Goal: Task Accomplishment & Management: Use online tool/utility

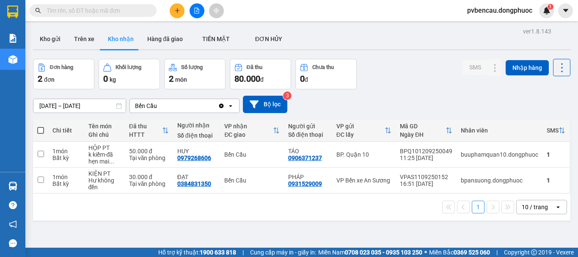
scroll to position [39, 0]
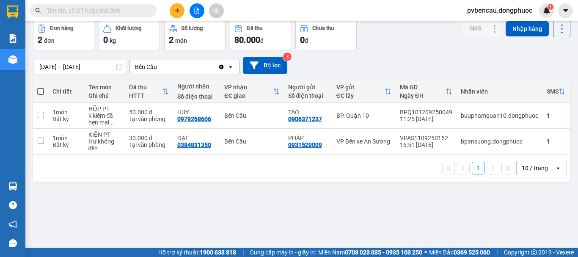
click at [164, 180] on div "1 10 / trang open" at bounding box center [301, 167] width 537 height 27
click at [175, 12] on icon "plus" at bounding box center [177, 11] width 6 height 6
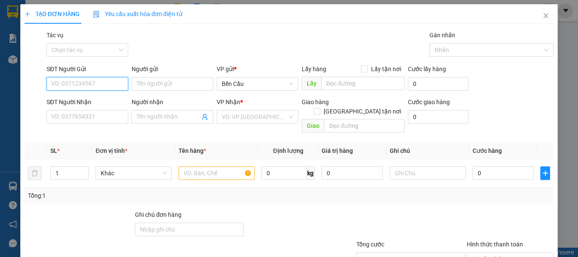
click at [77, 84] on input "SĐT Người Gửi" at bounding box center [88, 84] width 82 height 14
click at [88, 104] on div "0373763606 - [PERSON_NAME]" at bounding box center [92, 100] width 83 height 9
type input "0373763606"
type input "[PERSON_NAME]"
type input "0964974757"
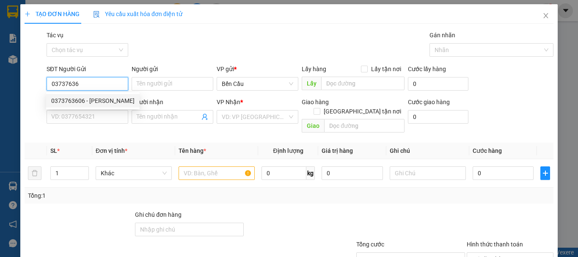
type input "tiên"
type input "60.000"
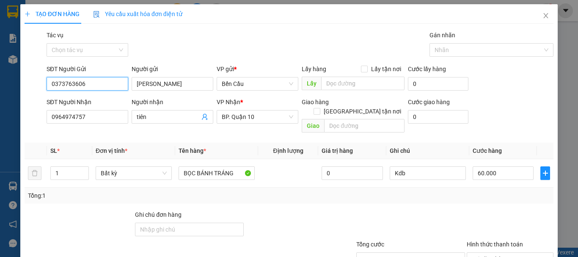
scroll to position [56, 0]
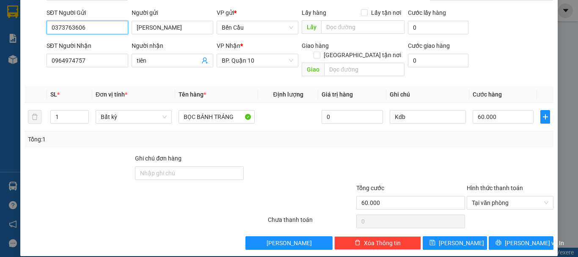
type input "0373763606"
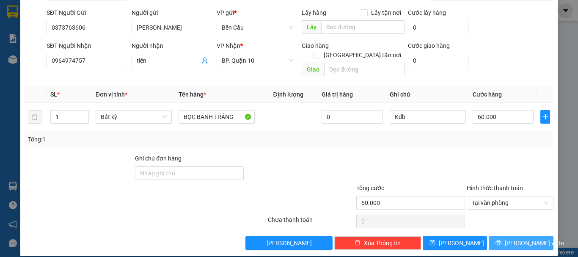
click at [499, 236] on button "[PERSON_NAME] và In" at bounding box center [520, 243] width 65 height 14
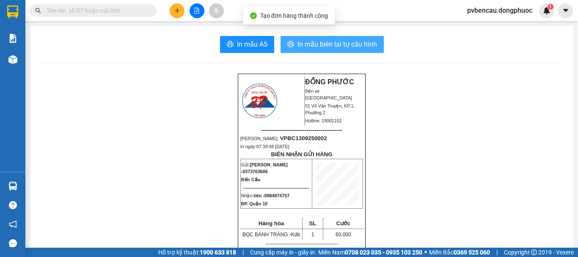
click at [330, 44] on span "In mẫu biên lai tự cấu hình" at bounding box center [336, 44] width 79 height 11
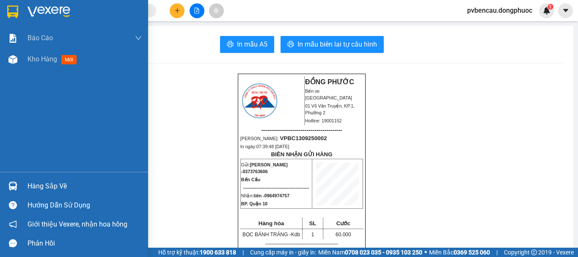
click at [17, 188] on div at bounding box center [12, 185] width 15 height 15
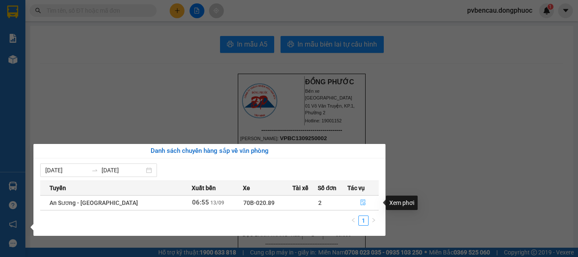
click at [360, 200] on icon "file-done" at bounding box center [363, 202] width 6 height 6
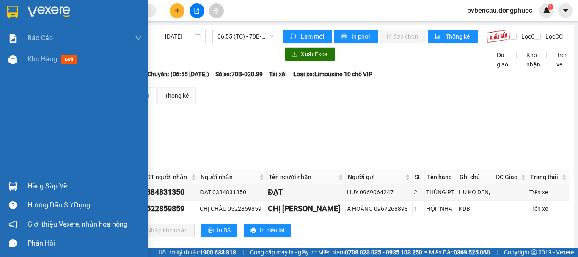
click at [54, 11] on img at bounding box center [48, 11] width 43 height 13
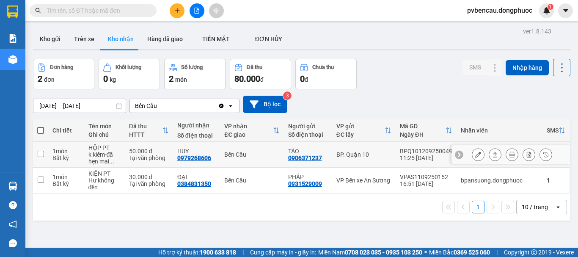
click at [152, 149] on div "50.000 đ" at bounding box center [149, 151] width 40 height 7
checkbox input "true"
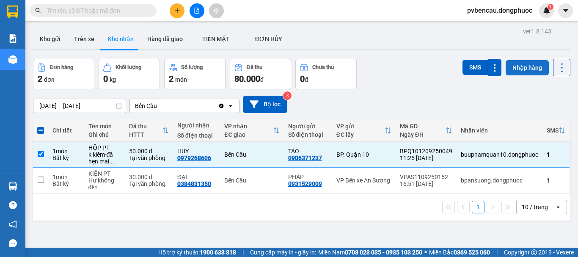
click at [514, 69] on button "Nhập hàng" at bounding box center [526, 67] width 43 height 15
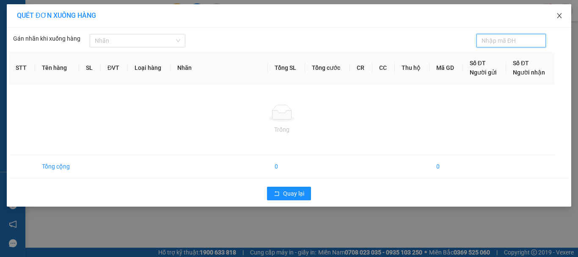
click at [558, 16] on icon "close" at bounding box center [559, 15] width 7 height 7
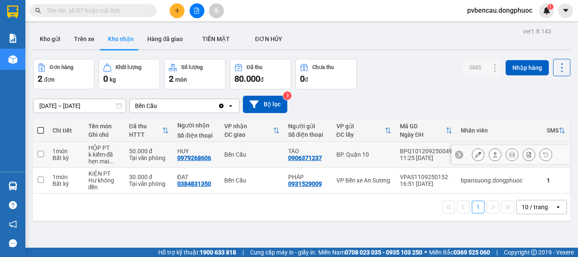
click at [136, 156] on div "Tại văn phòng" at bounding box center [149, 157] width 40 height 7
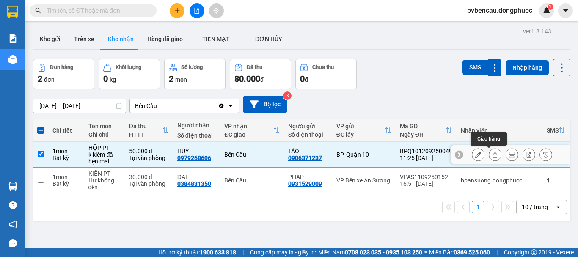
click at [492, 156] on icon at bounding box center [495, 154] width 6 height 6
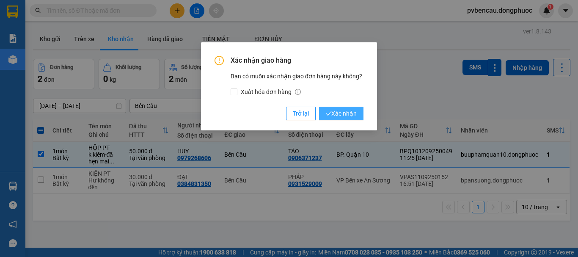
click at [356, 112] on button "Xác nhận" at bounding box center [341, 114] width 44 height 14
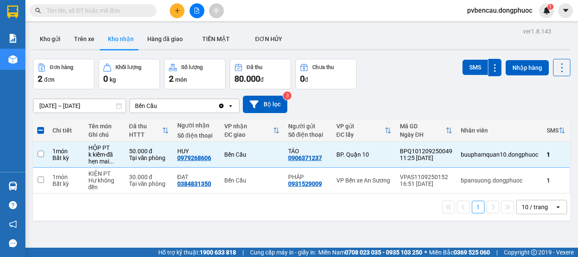
checkbox input "false"
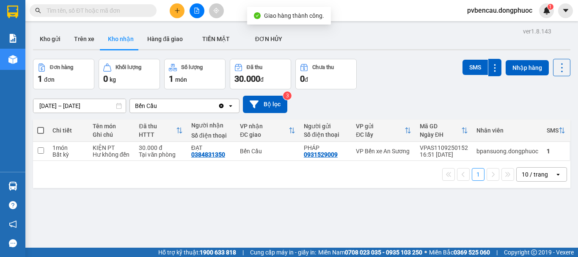
drag, startPoint x: 196, startPoint y: 194, endPoint x: 147, endPoint y: 212, distance: 52.5
click at [195, 188] on div "1 10 / trang open" at bounding box center [301, 174] width 537 height 27
click at [151, 188] on div "1 10 / trang open" at bounding box center [301, 174] width 537 height 27
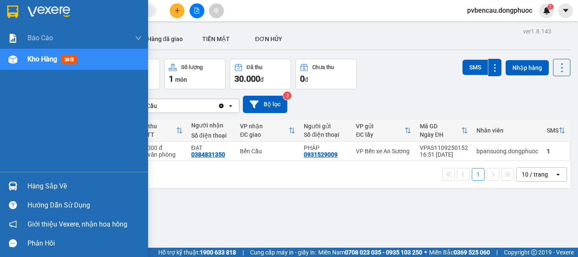
click at [27, 185] on div "Hàng sắp về" at bounding box center [74, 185] width 148 height 19
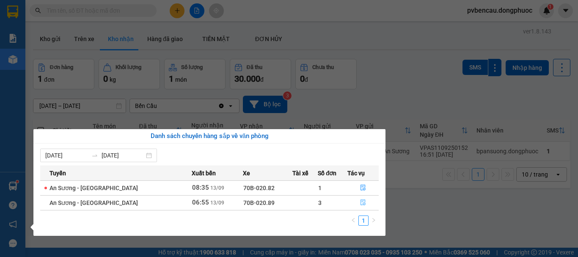
click at [361, 205] on icon "file-done" at bounding box center [363, 202] width 6 height 6
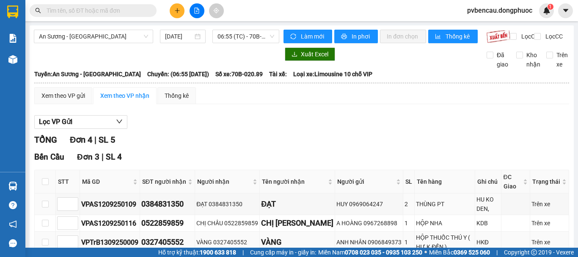
scroll to position [42, 0]
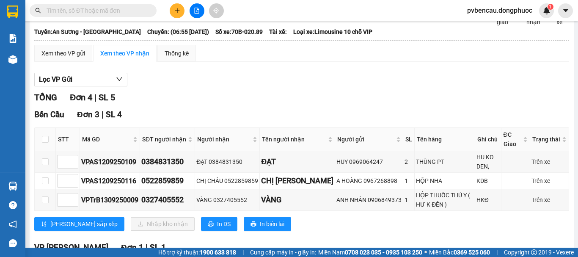
click at [169, 95] on div "Lọc VP Gửi TỔNG Đơn 4 | SL 5 [GEOGRAPHIC_DATA] 3 | SL 4 STT Mã GD SĐT người nh…" at bounding box center [301, 211] width 534 height 286
click at [153, 87] on div "Lọc VP Gửi" at bounding box center [301, 80] width 534 height 14
click at [152, 95] on div "Lọc VP Gửi TỔNG Đơn 4 | SL 5 [GEOGRAPHIC_DATA] 3 | SL 4 STT Mã GD SĐT người nh…" at bounding box center [301, 211] width 534 height 286
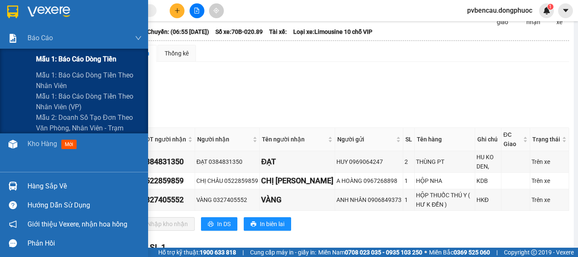
click at [66, 59] on span "Mẫu 1: Báo cáo dòng tiền" at bounding box center [76, 59] width 80 height 11
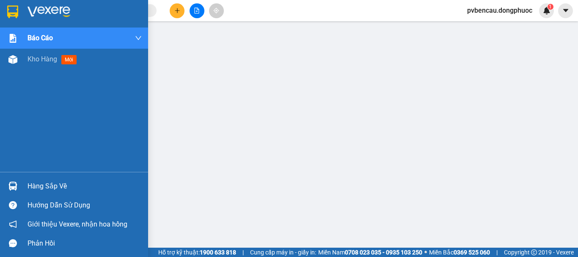
click at [8, 63] on img at bounding box center [12, 59] width 9 height 9
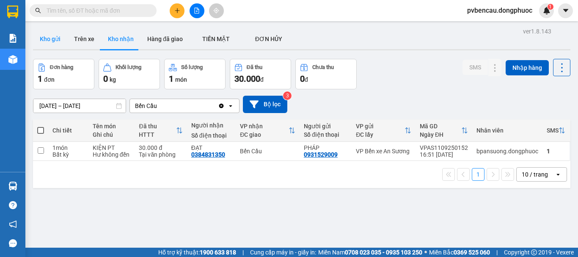
click at [58, 37] on button "Kho gửi" at bounding box center [50, 39] width 34 height 20
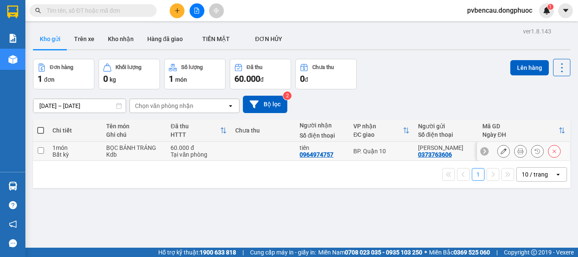
click at [138, 152] on div "Kdb" at bounding box center [134, 154] width 56 height 7
checkbox input "true"
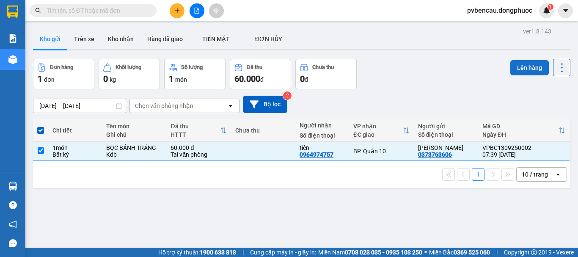
click at [511, 73] on button "Lên hàng" at bounding box center [529, 67] width 38 height 15
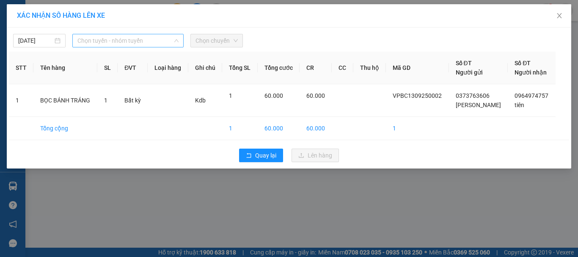
click at [94, 38] on span "Chọn tuyến - nhóm tuyến" at bounding box center [127, 40] width 101 height 13
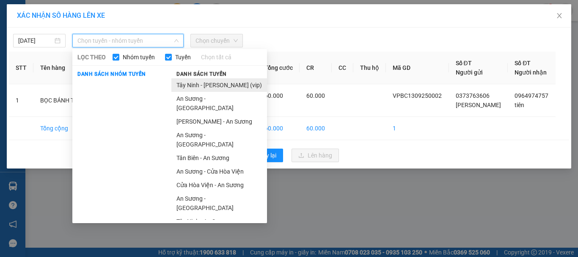
click at [210, 85] on li "Tây Ninh - [PERSON_NAME] (vip)" at bounding box center [219, 85] width 96 height 14
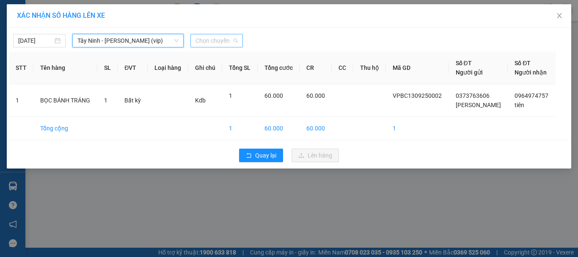
click at [214, 39] on span "Chọn chuyến" at bounding box center [216, 40] width 42 height 13
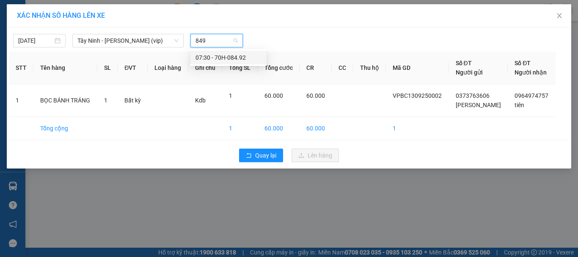
type input "8492"
click at [238, 58] on div "07:30 - 70H-084.92" at bounding box center [228, 57] width 66 height 9
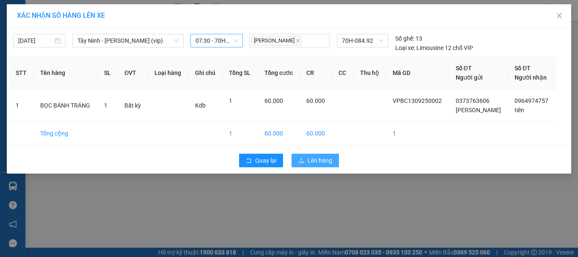
click at [310, 156] on span "Lên hàng" at bounding box center [319, 160] width 25 height 9
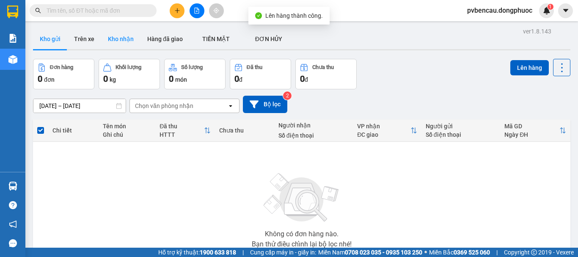
click at [129, 38] on button "Kho nhận" at bounding box center [120, 39] width 39 height 20
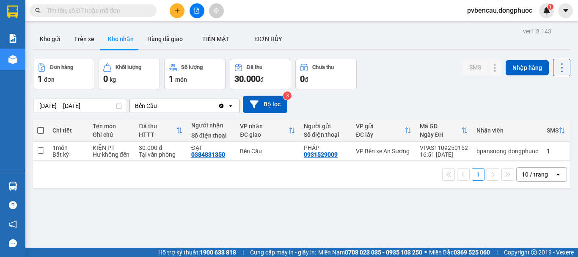
click at [163, 188] on div "1 10 / trang open" at bounding box center [301, 174] width 537 height 27
click at [135, 180] on div "1 10 / trang open" at bounding box center [301, 174] width 530 height 14
click at [128, 208] on div "ver 1.8.143 Kho gửi Trên xe Kho nhận Hàng đã giao TIỀN MẶT ĐƠN HỦY Đơn hàng 1…" at bounding box center [302, 153] width 544 height 257
click at [149, 188] on div "1 10 / trang open" at bounding box center [301, 174] width 537 height 27
click at [379, 71] on div "Đơn hàng 1 đơn Khối lượng 0 kg Số lượng 1 món Đã thu 30.000 đ Chưa thu 0 đ SMS …" at bounding box center [301, 74] width 537 height 30
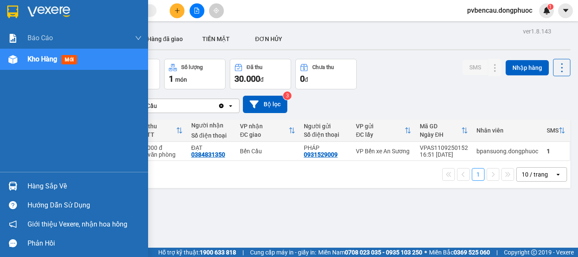
click at [13, 184] on img at bounding box center [12, 185] width 9 height 9
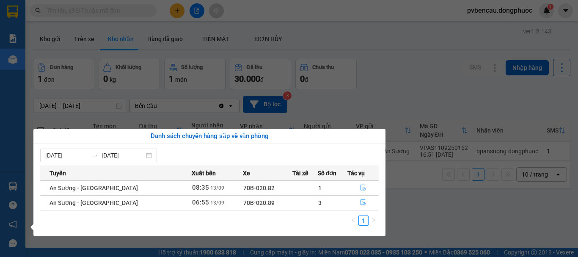
click at [293, 203] on td at bounding box center [304, 202] width 25 height 15
click at [357, 200] on button "button" at bounding box center [363, 203] width 30 height 14
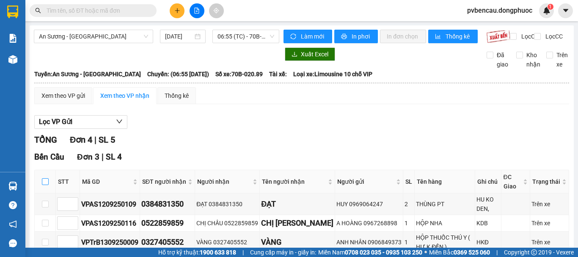
click at [46, 185] on input "checkbox" at bounding box center [45, 181] width 7 height 7
checkbox input "true"
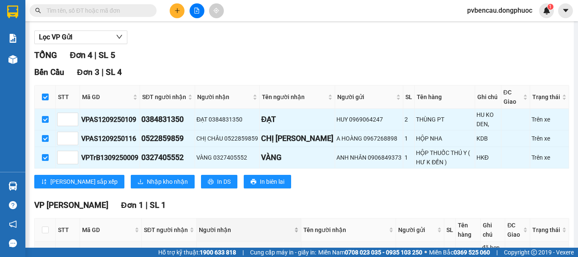
scroll to position [127, 0]
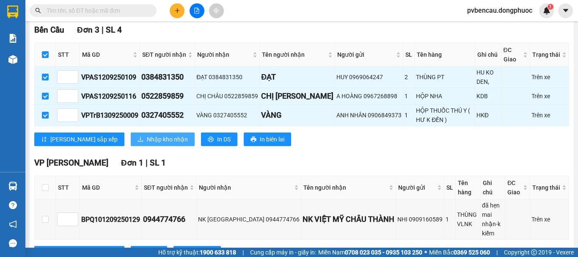
click at [147, 144] on span "Nhập kho nhận" at bounding box center [167, 138] width 41 height 9
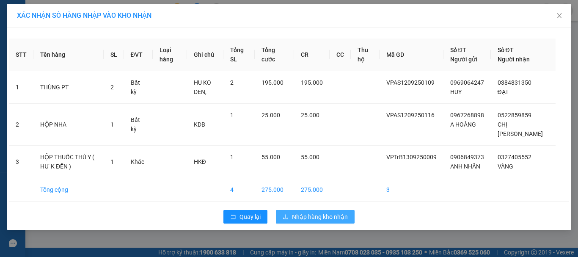
click at [330, 213] on span "Nhập hàng kho nhận" at bounding box center [320, 216] width 56 height 9
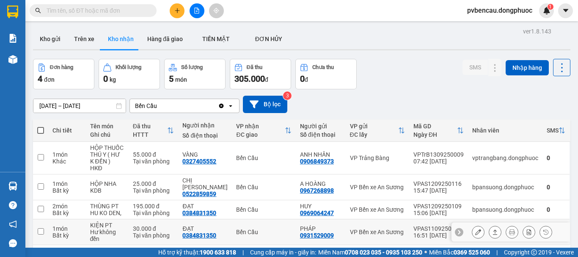
scroll to position [39, 0]
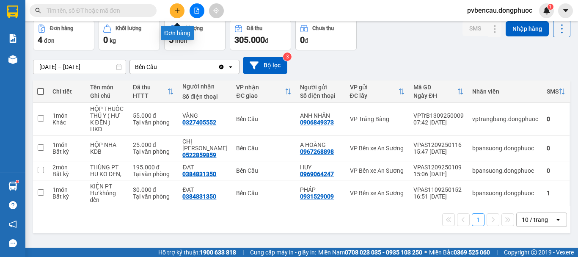
click at [178, 11] on icon "plus" at bounding box center [177, 10] width 5 height 0
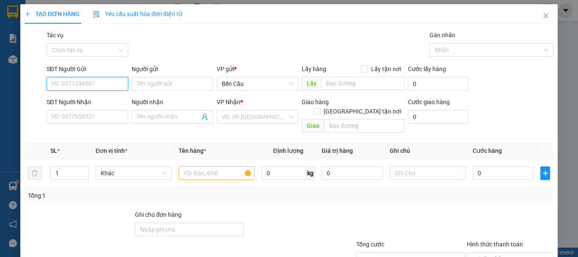
click at [97, 81] on input "SĐT Người Gửi" at bounding box center [88, 84] width 82 height 14
click at [59, 84] on input "03029707462" at bounding box center [88, 84] width 82 height 14
type input "0329707462"
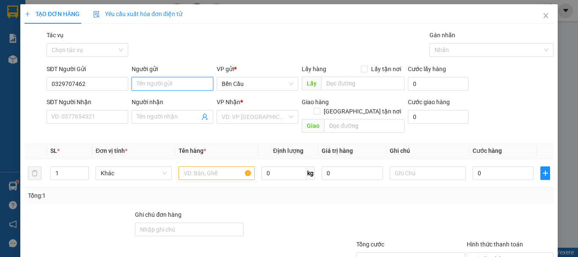
click at [161, 86] on input "Người gửi" at bounding box center [172, 84] width 82 height 14
type input "c"
type input "C NGUYÊN"
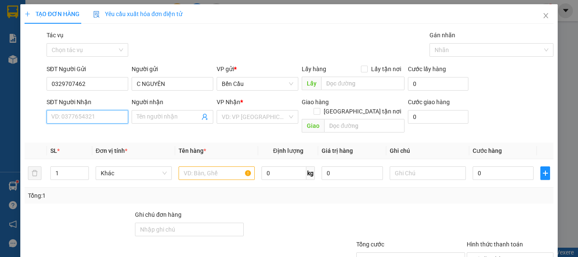
click at [98, 115] on input "SĐT Người Nhận" at bounding box center [88, 117] width 82 height 14
type input "0902759962"
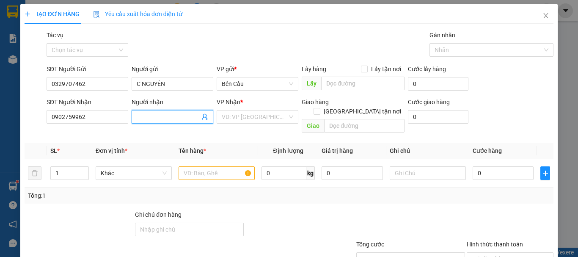
click at [164, 119] on input "Người nhận" at bounding box center [168, 116] width 63 height 9
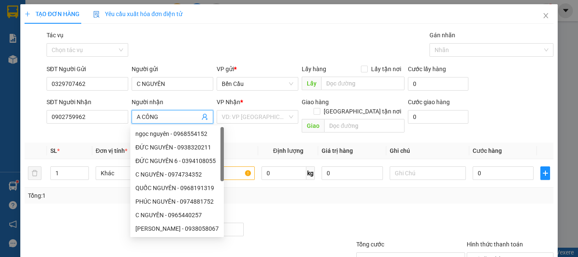
type input "A CÔNG"
click at [240, 142] on th "Tên hàng *" at bounding box center [216, 150] width 83 height 16
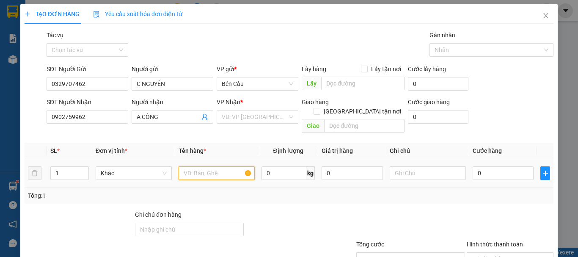
click at [229, 166] on input "text" at bounding box center [216, 173] width 76 height 14
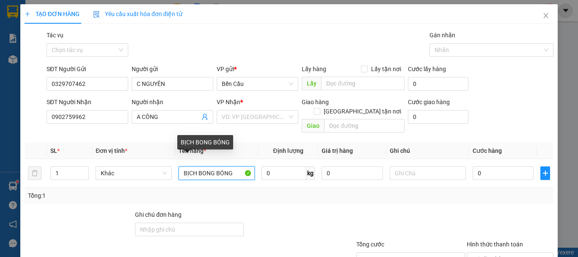
type input "BỊCH BONG BÓNG"
click at [321, 191] on div "Tổng: 1" at bounding box center [289, 195] width 529 height 16
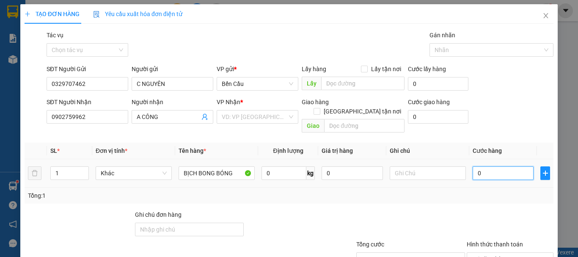
click at [491, 166] on input "0" at bounding box center [502, 173] width 61 height 14
type input "3"
type input "30"
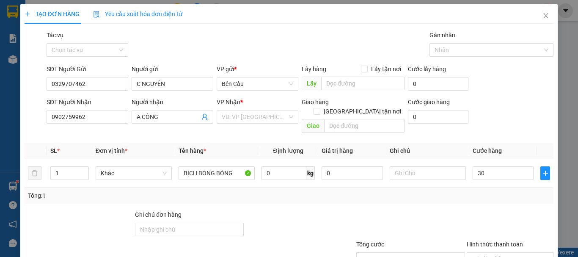
type input "30.000"
click at [354, 191] on div "Tổng: 1" at bounding box center [289, 195] width 522 height 9
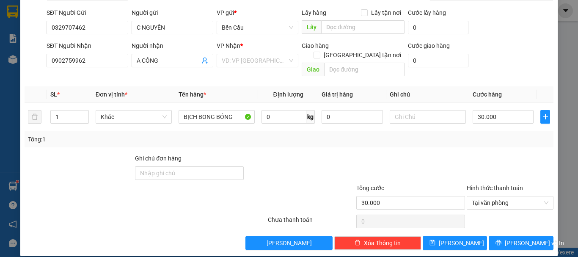
scroll to position [14, 0]
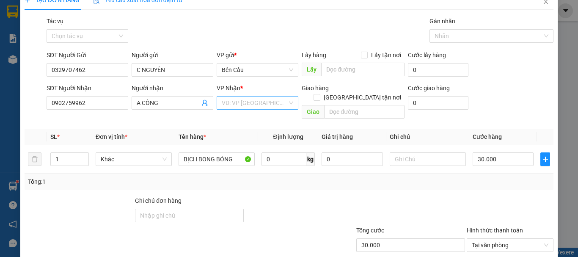
click at [258, 96] on div "VD: VP [GEOGRAPHIC_DATA]" at bounding box center [257, 103] width 82 height 14
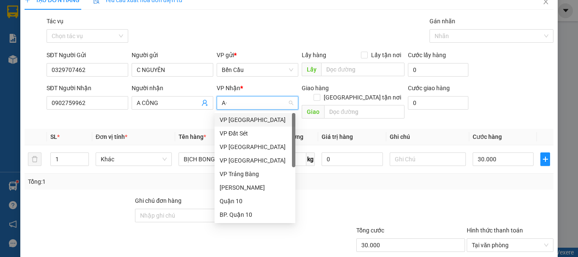
type input "A"
type input "Á"
type input "AS"
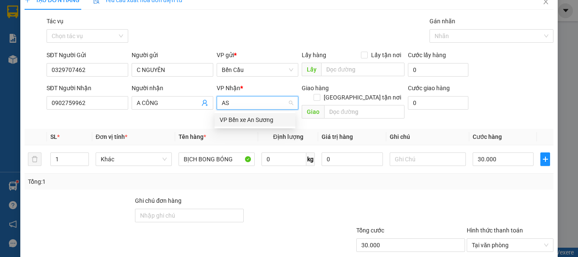
click at [248, 119] on div "VP Bến xe An Sương" at bounding box center [254, 119] width 71 height 9
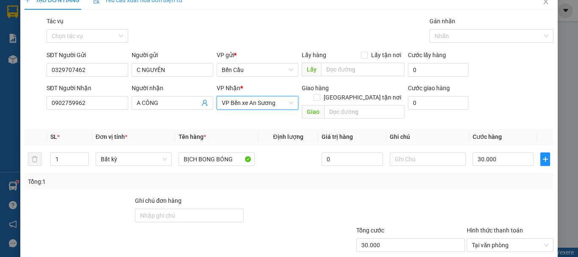
click at [446, 196] on div at bounding box center [410, 211] width 110 height 30
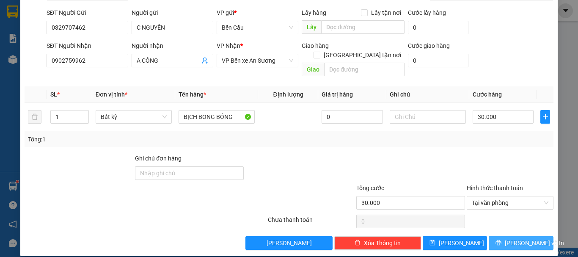
click at [517, 238] on span "[PERSON_NAME] và In" at bounding box center [533, 242] width 59 height 9
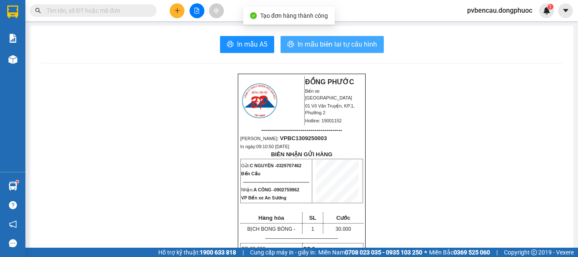
click at [313, 41] on span "In mẫu biên lai tự cấu hình" at bounding box center [336, 44] width 79 height 11
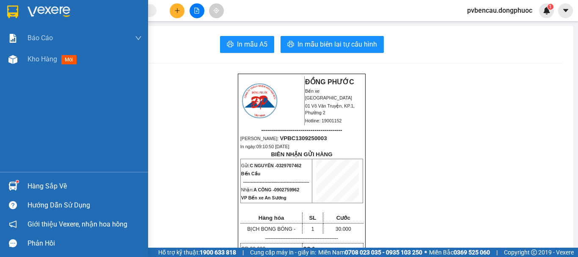
click at [18, 182] on sup at bounding box center [17, 181] width 3 height 3
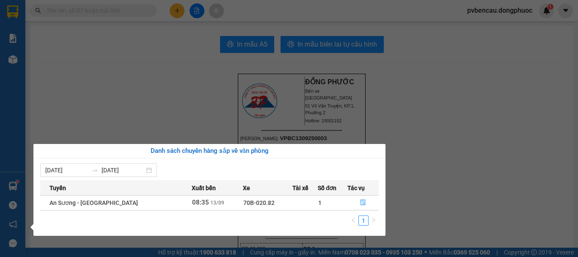
click at [153, 101] on section "Kết quả tìm kiếm ( 0 ) Bộ lọc No Data pvbencau.dongphuoc 1 Báo cáo Mẫu 1: Báo c…" at bounding box center [289, 128] width 578 height 257
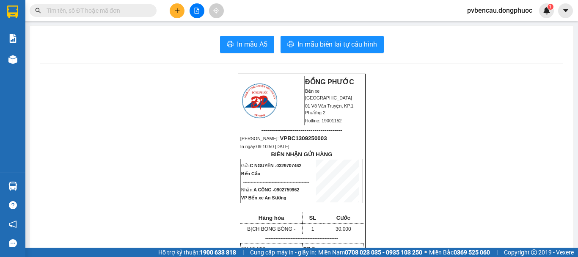
click at [104, 10] on input "text" at bounding box center [97, 10] width 100 height 9
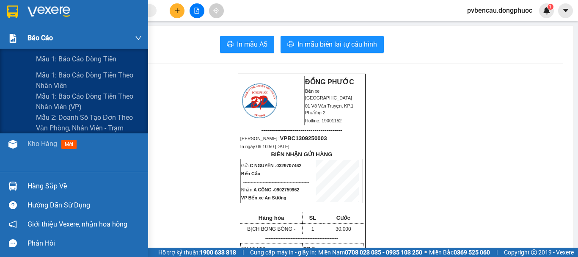
click at [36, 38] on span "Báo cáo" at bounding box center [39, 38] width 25 height 11
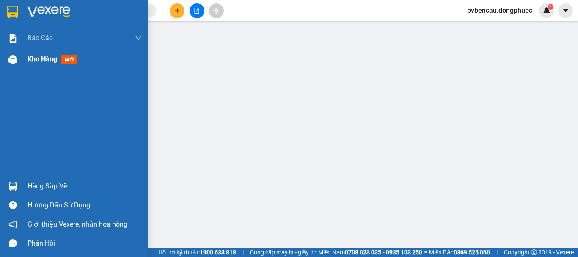
click at [43, 62] on span "Kho hàng" at bounding box center [42, 59] width 30 height 8
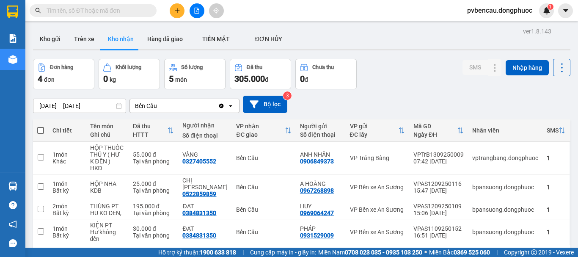
click at [117, 10] on input "text" at bounding box center [97, 10] width 100 height 9
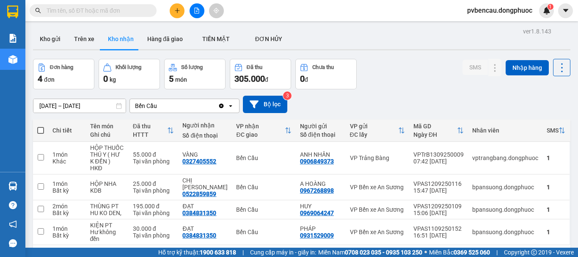
click at [108, 11] on input "text" at bounding box center [97, 10] width 100 height 9
click at [194, 12] on icon "file-add" at bounding box center [197, 11] width 6 height 6
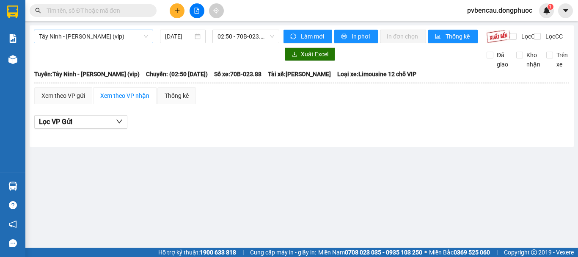
click at [129, 36] on span "Tây Ninh - [PERSON_NAME] (vip)" at bounding box center [93, 36] width 109 height 13
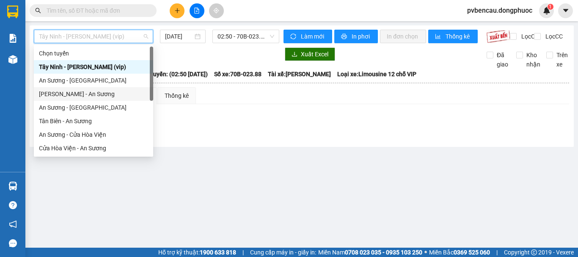
click at [80, 96] on div "[PERSON_NAME] - An Sương" at bounding box center [93, 93] width 109 height 9
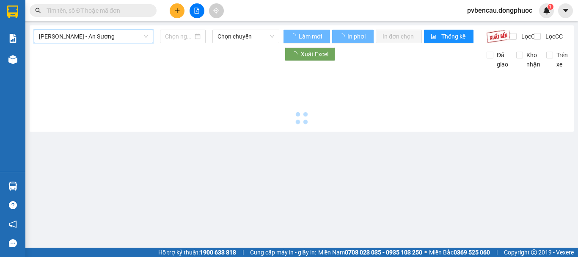
type input "[DATE]"
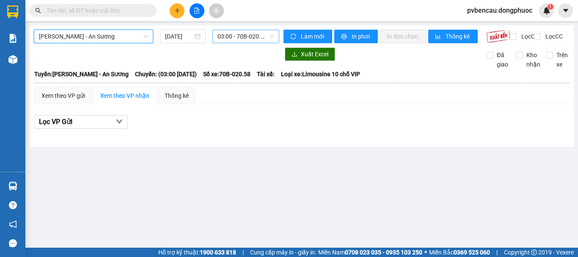
click at [242, 36] on span "03:00 - 70B-020.58" at bounding box center [245, 36] width 57 height 13
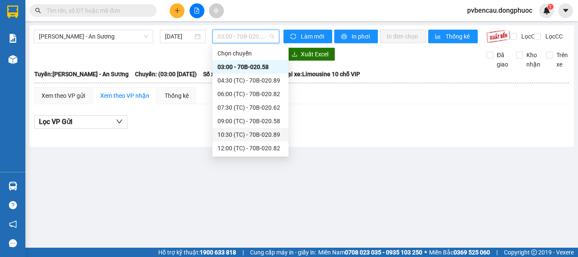
click at [258, 131] on div "10:30 (TC) - 70B-020.89" at bounding box center [250, 134] width 66 height 9
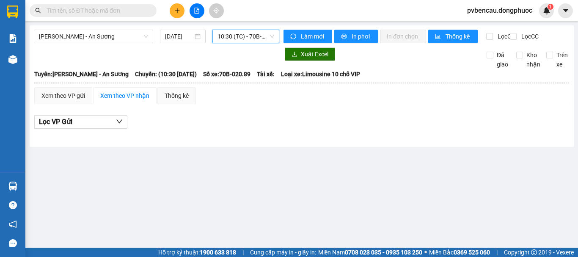
click at [255, 36] on span "10:30 (TC) - 70B-020.89" at bounding box center [245, 36] width 57 height 13
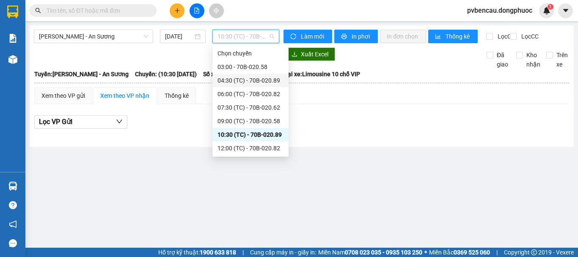
click at [260, 79] on div "04:30 (TC) - 70B-020.89" at bounding box center [250, 80] width 66 height 9
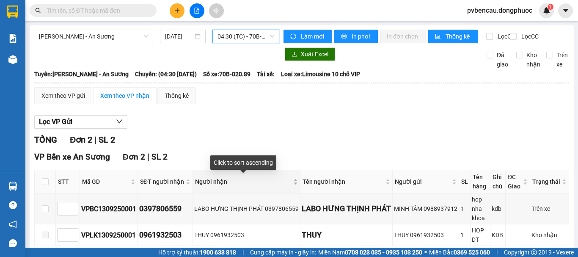
scroll to position [42, 0]
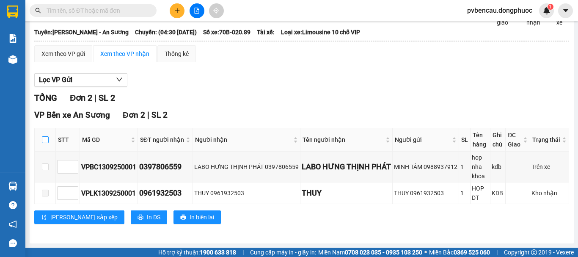
click at [43, 142] on label at bounding box center [45, 139] width 7 height 9
click at [43, 142] on input "checkbox" at bounding box center [45, 139] width 7 height 7
checkbox input "true"
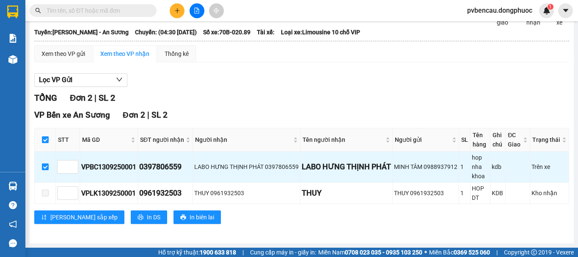
click at [43, 143] on input "checkbox" at bounding box center [45, 139] width 7 height 7
checkbox input "false"
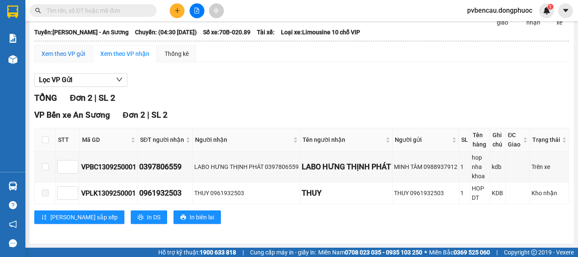
click at [82, 58] on div "Xem theo VP gửi" at bounding box center [63, 53] width 44 height 9
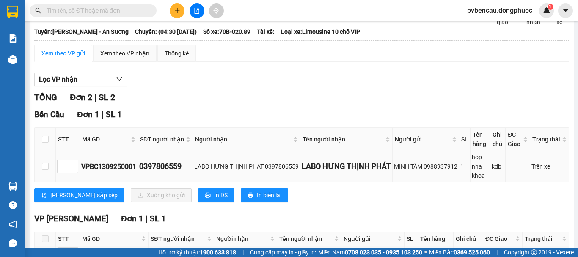
click at [50, 172] on td at bounding box center [45, 166] width 21 height 31
click at [44, 142] on input "checkbox" at bounding box center [45, 139] width 7 height 7
checkbox input "true"
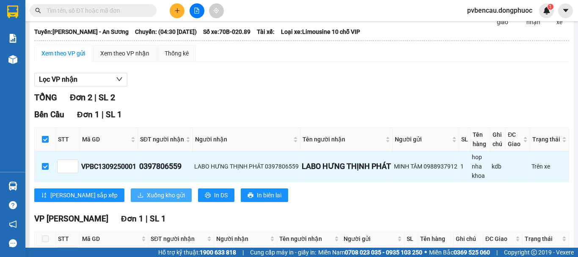
click at [147, 199] on span "Xuống kho gửi" at bounding box center [166, 194] width 38 height 9
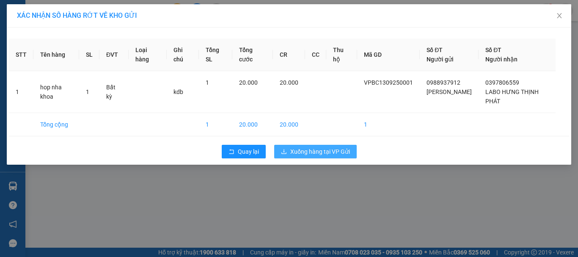
click at [321, 147] on span "Xuống hàng tại VP Gửi" at bounding box center [320, 151] width 60 height 9
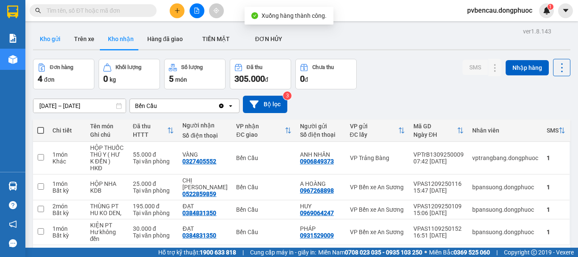
click at [55, 38] on button "Kho gửi" at bounding box center [50, 39] width 34 height 20
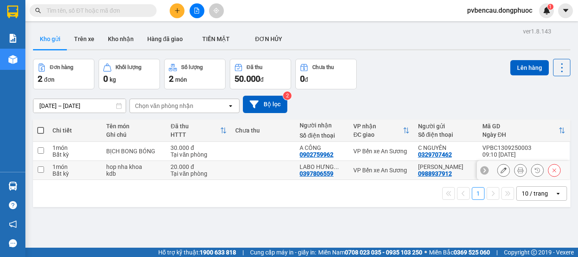
click at [118, 170] on div "kdb" at bounding box center [134, 173] width 56 height 7
checkbox input "true"
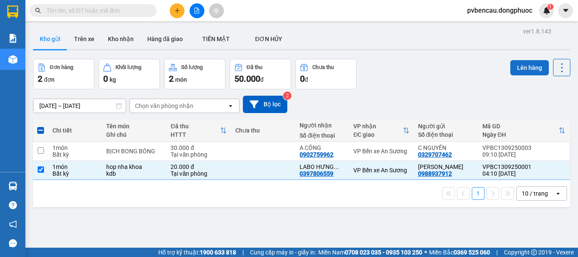
click at [517, 66] on button "Lên hàng" at bounding box center [529, 67] width 38 height 15
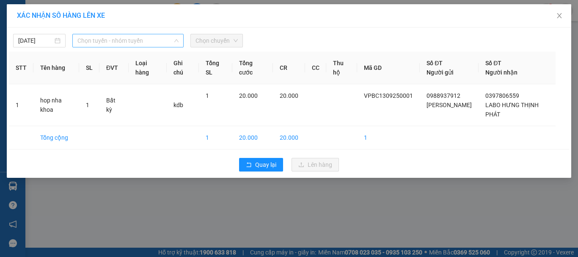
click at [126, 41] on span "Chọn tuyến - nhóm tuyến" at bounding box center [127, 40] width 101 height 13
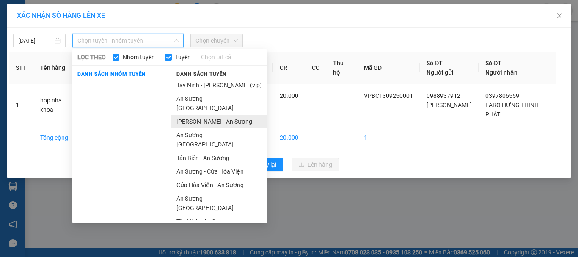
click at [214, 115] on li "[PERSON_NAME] - An Sương" at bounding box center [219, 122] width 96 height 14
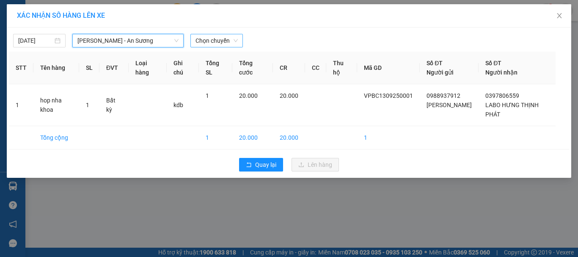
click at [220, 39] on span "Chọn chuyến" at bounding box center [216, 40] width 42 height 13
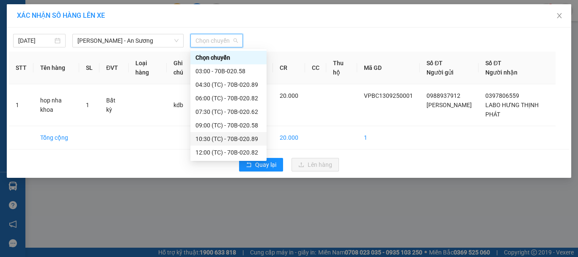
click at [229, 138] on div "10:30 (TC) - 70B-020.89" at bounding box center [228, 138] width 66 height 9
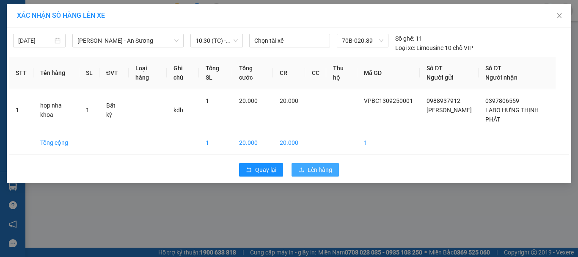
click at [318, 165] on span "Lên hàng" at bounding box center [319, 169] width 25 height 9
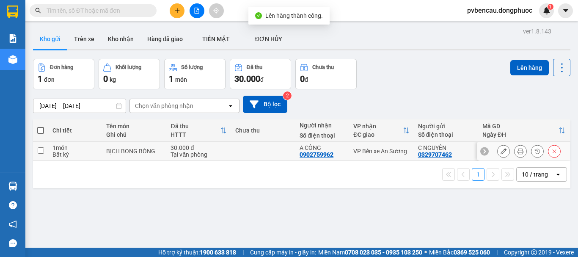
click at [131, 153] on div "BỊCH BONG BÓNG" at bounding box center [134, 151] width 56 height 7
checkbox input "true"
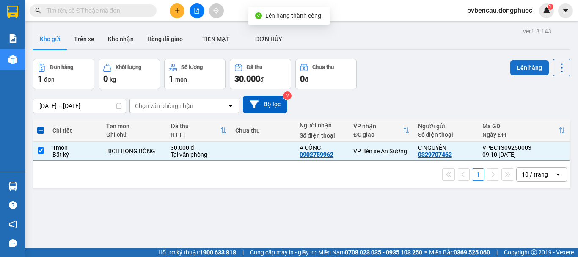
click at [530, 70] on button "Lên hàng" at bounding box center [529, 67] width 38 height 15
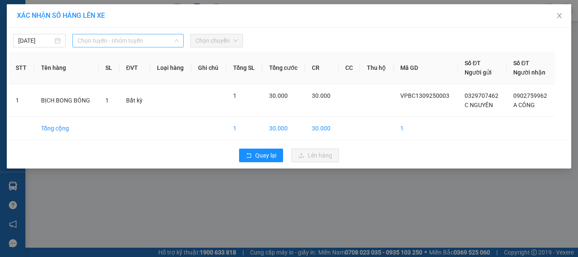
click at [145, 39] on span "Chọn tuyến - nhóm tuyến" at bounding box center [127, 40] width 101 height 13
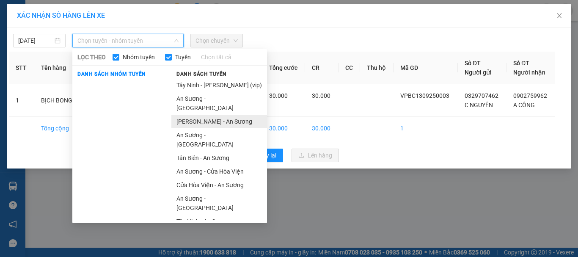
click at [210, 115] on li "[PERSON_NAME] - An Sương" at bounding box center [219, 122] width 96 height 14
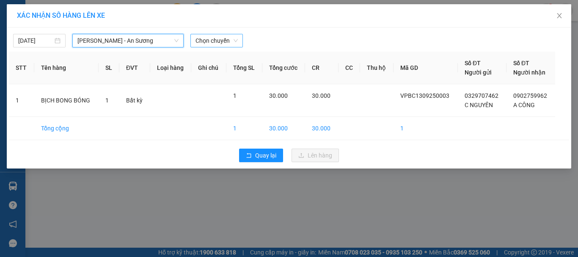
click at [207, 42] on span "Chọn chuyến" at bounding box center [216, 40] width 42 height 13
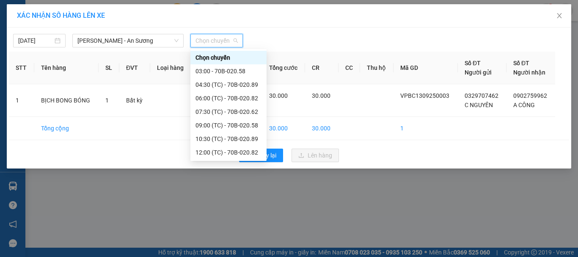
scroll to position [41, 0]
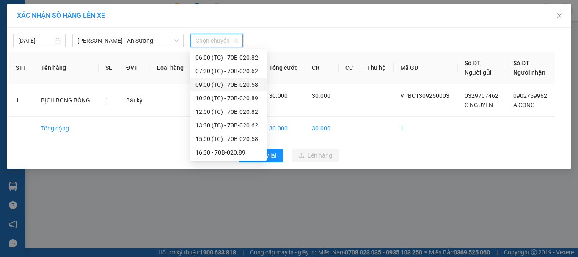
click at [228, 83] on div "09:00 (TC) - 70B-020.58" at bounding box center [228, 84] width 66 height 9
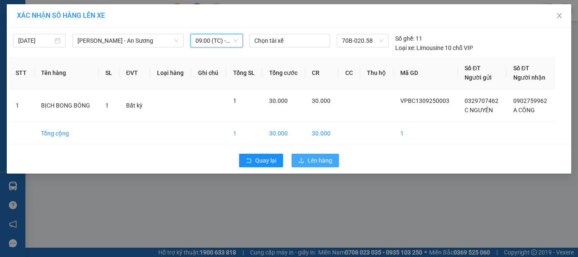
click at [317, 159] on span "Lên hàng" at bounding box center [319, 160] width 25 height 9
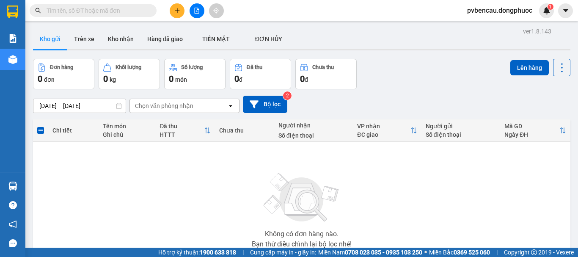
click at [133, 172] on div "Không có đơn hàng nào. Bạn thử điều chỉnh lại bộ lọc nhé!" at bounding box center [301, 207] width 529 height 127
click at [142, 170] on div "Không có đơn hàng nào. Bạn thử điều chỉnh lại bộ lọc nhé!" at bounding box center [301, 207] width 529 height 127
click at [403, 69] on div "Đơn hàng 0 đơn Khối lượng 0 kg Số lượng 0 món Đã thu 0 đ Chưa thu 0 đ Lên hàng" at bounding box center [301, 74] width 537 height 30
click at [191, 16] on div at bounding box center [196, 10] width 63 height 15
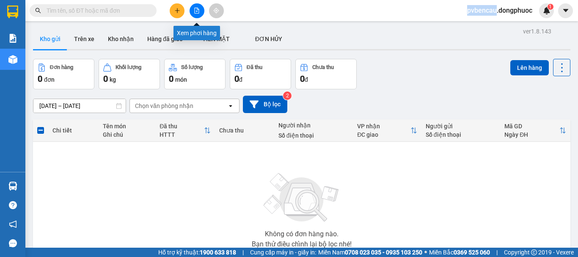
click at [195, 14] on button at bounding box center [196, 10] width 15 height 15
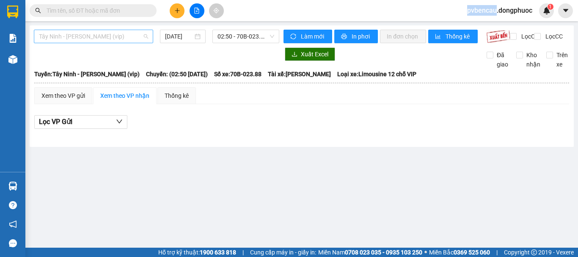
click at [97, 41] on span "Tây Ninh - [PERSON_NAME] (vip)" at bounding box center [93, 36] width 109 height 13
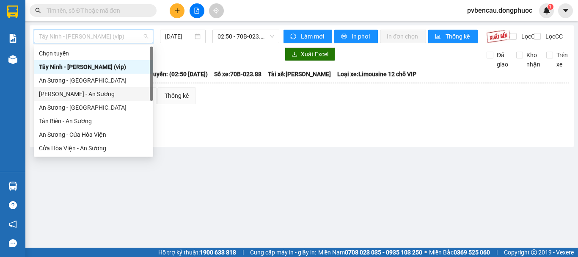
click at [58, 92] on div "[PERSON_NAME] - An Sương" at bounding box center [93, 93] width 109 height 9
type input "[DATE]"
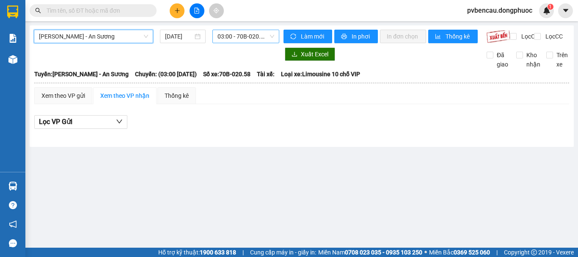
click at [250, 36] on span "03:00 - 70B-020.58" at bounding box center [245, 36] width 57 height 13
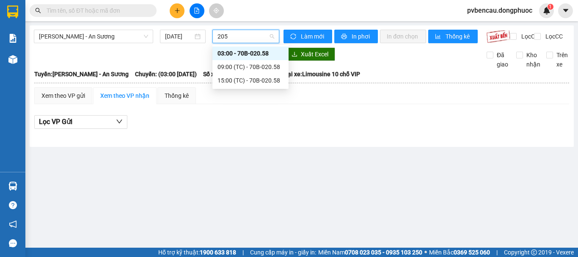
type input "2058"
click at [257, 68] on div "09:00 (TC) - 70B-020.58" at bounding box center [250, 66] width 66 height 9
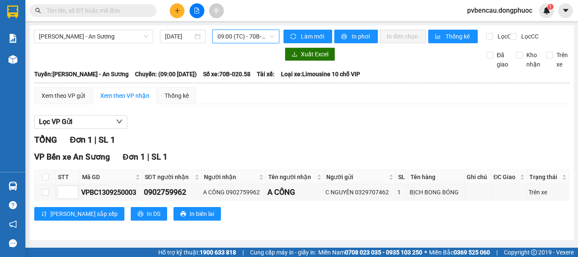
scroll to position [4, 0]
click at [45, 180] on input "checkbox" at bounding box center [45, 176] width 7 height 7
checkbox input "true"
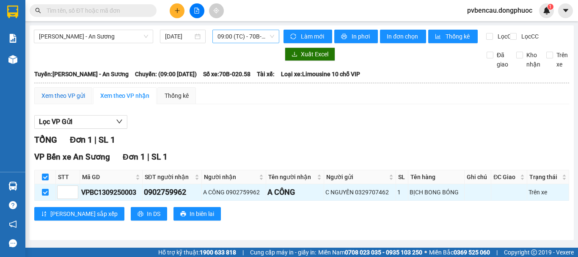
click at [63, 99] on div "Xem theo VP gửi" at bounding box center [63, 95] width 44 height 9
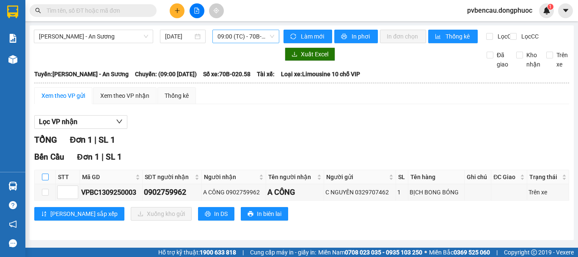
click at [45, 180] on input "checkbox" at bounding box center [45, 176] width 7 height 7
checkbox input "true"
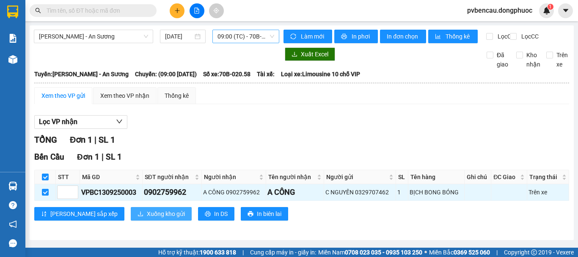
click at [147, 213] on span "Xuống kho gửi" at bounding box center [166, 213] width 38 height 9
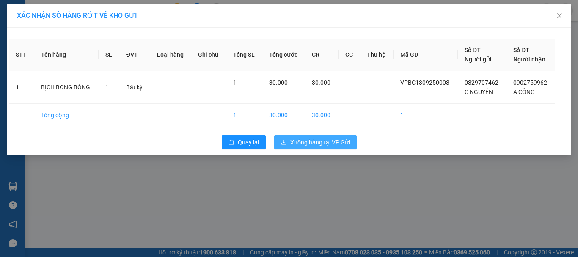
click at [347, 140] on span "Xuống hàng tại VP Gửi" at bounding box center [320, 141] width 60 height 9
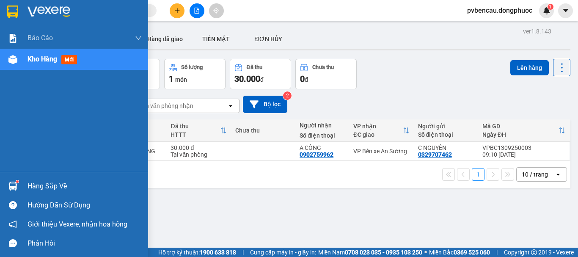
click at [14, 184] on img at bounding box center [12, 185] width 9 height 9
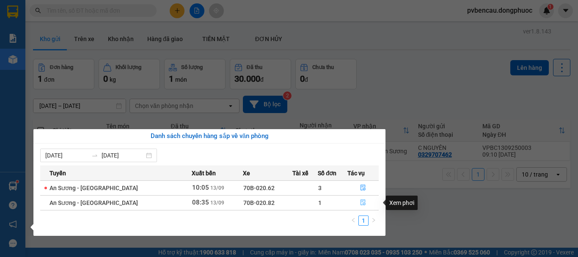
click at [361, 203] on icon "file-done" at bounding box center [362, 203] width 5 height 6
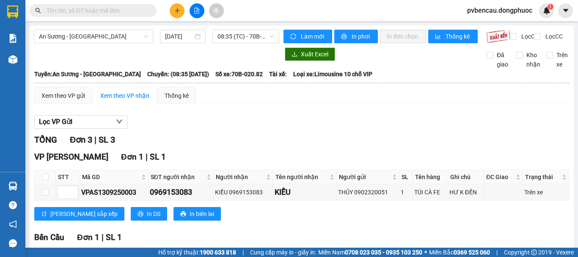
scroll to position [85, 0]
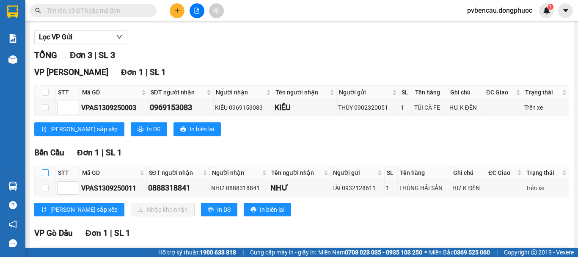
click at [43, 176] on input "checkbox" at bounding box center [45, 172] width 7 height 7
checkbox input "true"
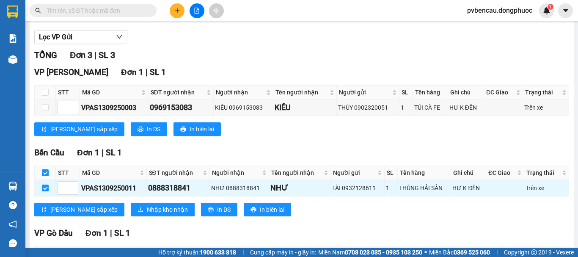
checkbox input "true"
click at [147, 214] on span "Nhập kho nhận" at bounding box center [167, 209] width 41 height 9
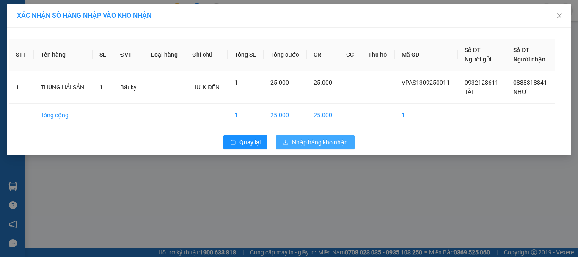
click at [294, 141] on span "Nhập hàng kho nhận" at bounding box center [320, 141] width 56 height 9
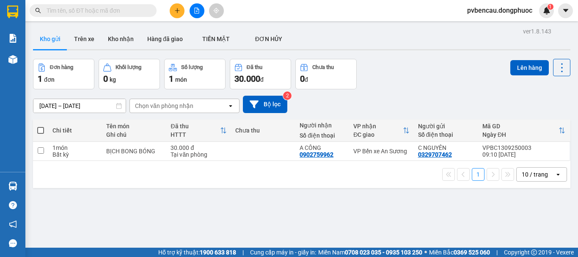
click at [126, 190] on div "ver 1.8.143 Kho gửi Trên xe Kho nhận Hàng đã giao TIỀN MẶT ĐƠN HỦY Đơn hàng 1…" at bounding box center [302, 153] width 544 height 257
click at [80, 148] on div "1 món" at bounding box center [74, 147] width 45 height 7
checkbox input "true"
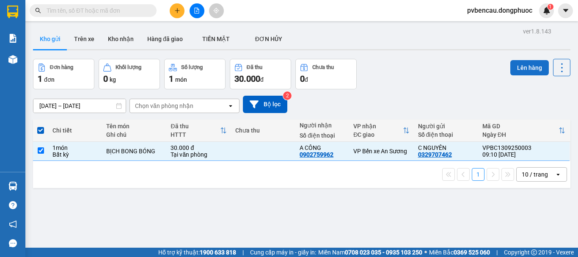
click at [518, 65] on button "Lên hàng" at bounding box center [529, 67] width 38 height 15
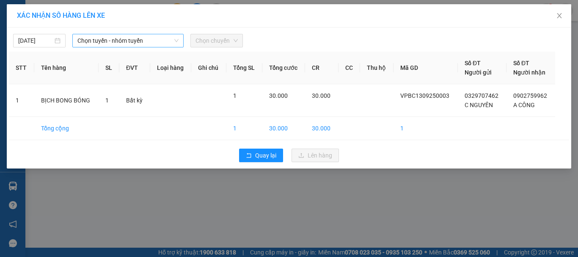
click at [147, 40] on span "Chọn tuyến - nhóm tuyến" at bounding box center [127, 40] width 101 height 13
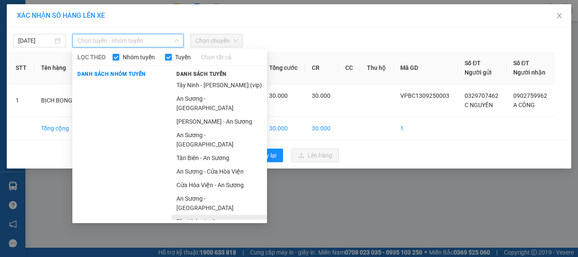
click at [195, 214] on li "Tây Ninh - An Sương" at bounding box center [219, 221] width 96 height 14
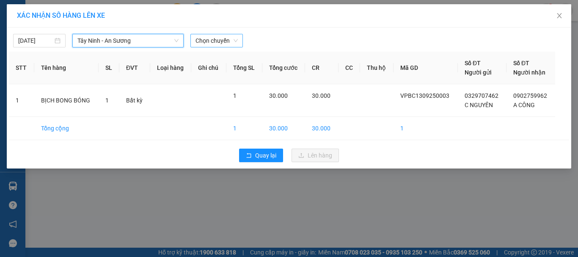
click at [202, 38] on span "Chọn chuyến" at bounding box center [216, 40] width 42 height 13
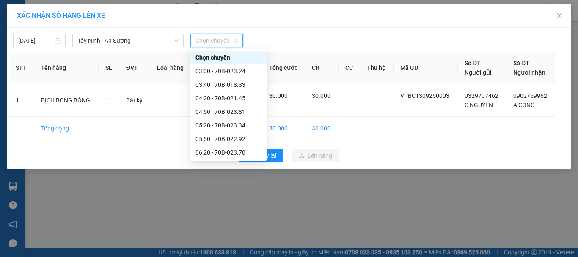
type input "3"
type input "237"
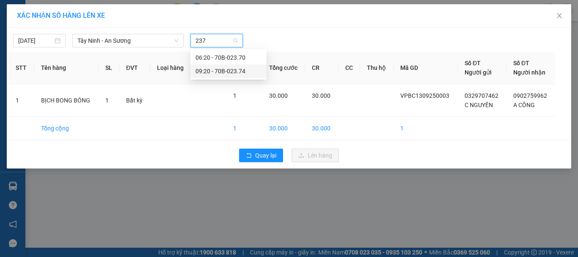
click at [214, 69] on div "09:20 - 70B-023.74" at bounding box center [228, 70] width 66 height 9
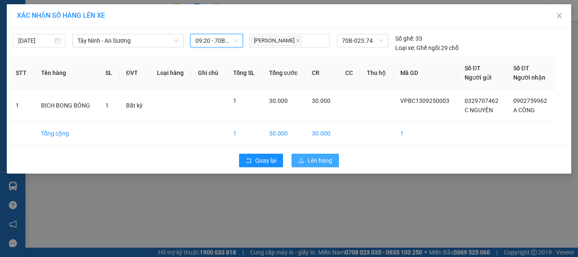
click at [319, 159] on span "Lên hàng" at bounding box center [319, 160] width 25 height 9
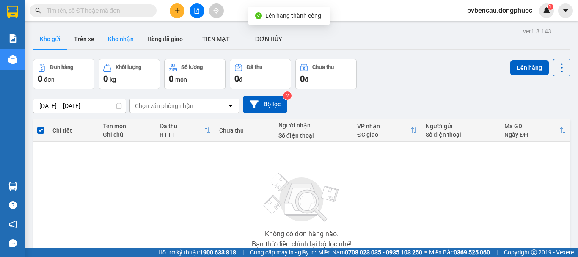
click at [119, 38] on button "Kho nhận" at bounding box center [120, 39] width 39 height 20
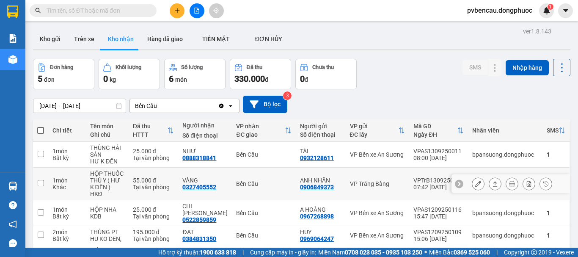
scroll to position [42, 0]
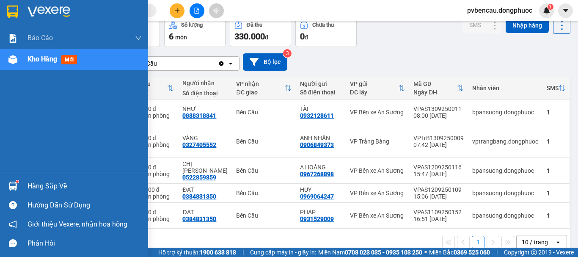
click at [15, 185] on img at bounding box center [12, 185] width 9 height 9
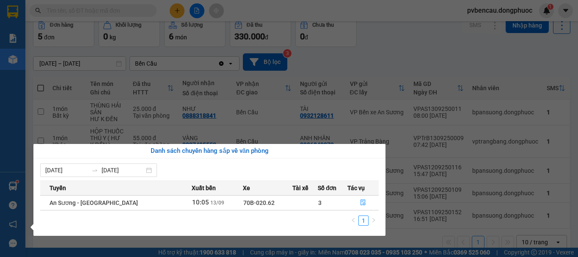
click at [356, 72] on section "Kết quả tìm kiếm ( 0 ) Bộ lọc No Data pvbencau.dongphuoc 1 Báo cáo Mẫu 1: Báo c…" at bounding box center [289, 128] width 578 height 257
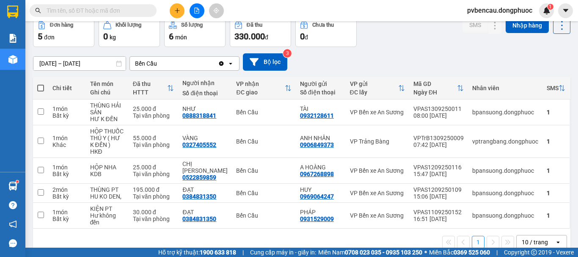
click at [153, 53] on div "[DATE] – [DATE] Press the down arrow key to interact with the calendar and sele…" at bounding box center [301, 61] width 537 height 17
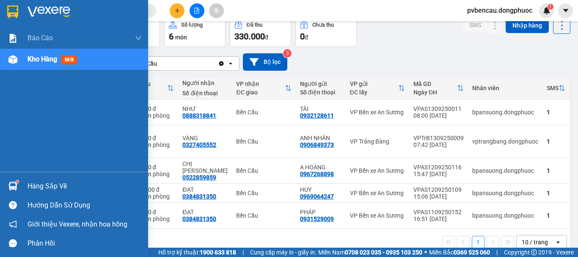
click at [19, 186] on div at bounding box center [12, 185] width 15 height 15
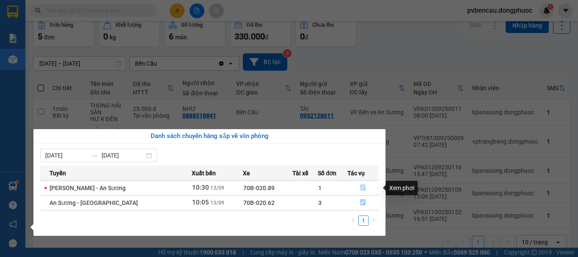
click at [361, 185] on icon "file-done" at bounding box center [363, 187] width 6 height 6
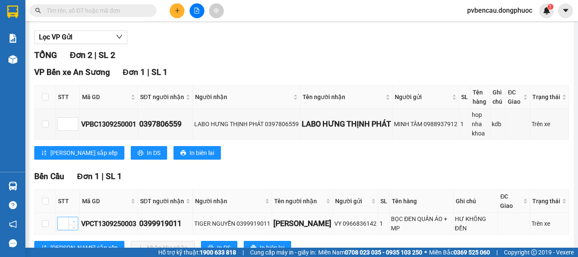
scroll to position [122, 0]
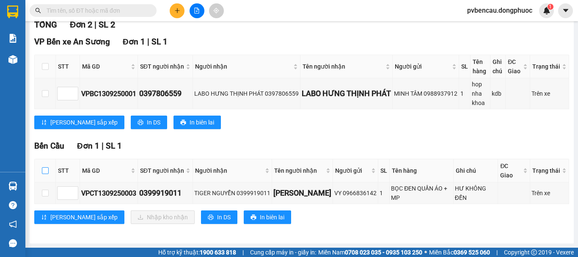
click at [45, 169] on input "checkbox" at bounding box center [45, 170] width 7 height 7
checkbox input "true"
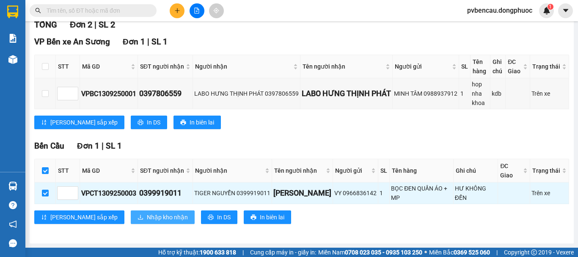
click at [147, 217] on span "Nhập kho nhận" at bounding box center [167, 216] width 41 height 9
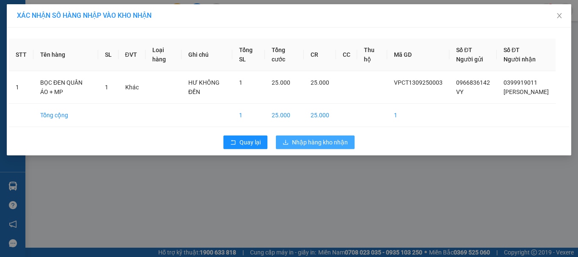
click at [308, 147] on span "Nhập hàng kho nhận" at bounding box center [320, 141] width 56 height 9
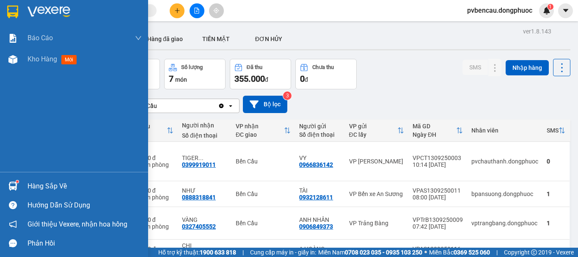
click at [17, 181] on sup at bounding box center [17, 181] width 3 height 3
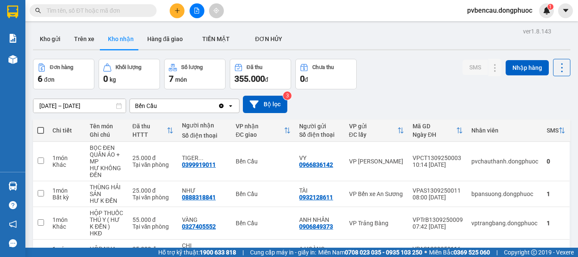
click at [460, 84] on section "Kết quả tìm kiếm ( 0 ) Bộ lọc No Data pvbencau.dongphuoc 1 Báo cáo Mẫu 1: Báo c…" at bounding box center [289, 128] width 578 height 257
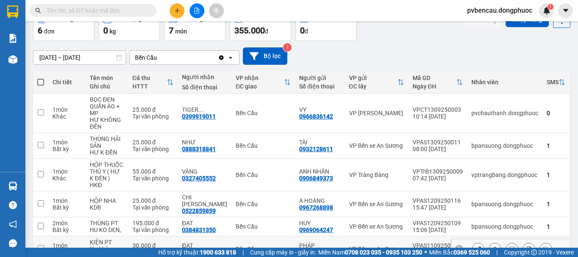
scroll to position [6, 0]
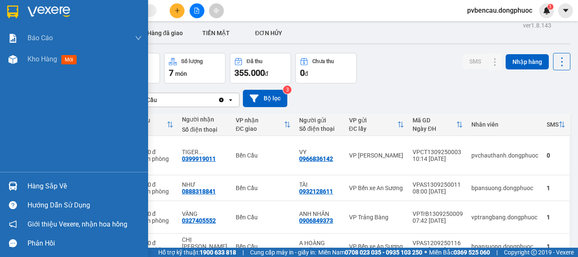
click at [17, 185] on div at bounding box center [12, 185] width 15 height 15
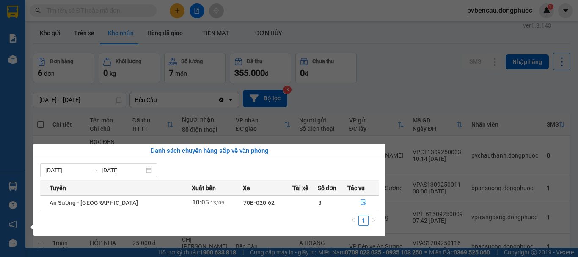
click at [435, 69] on section "Kết quả tìm kiếm ( 0 ) Bộ lọc No Data pvbencau.dongphuoc 1 Báo cáo Mẫu 1: Báo c…" at bounding box center [289, 128] width 578 height 257
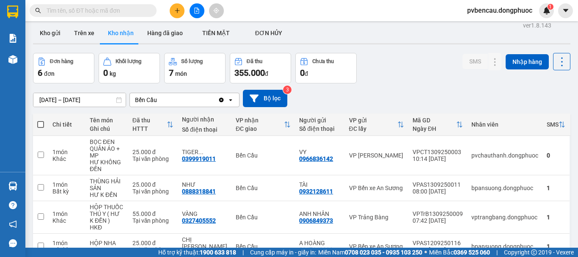
click at [192, 15] on button at bounding box center [196, 10] width 15 height 15
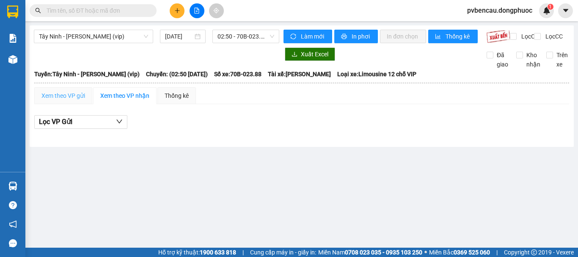
click at [62, 104] on div "Xem theo VP gửi" at bounding box center [63, 95] width 58 height 17
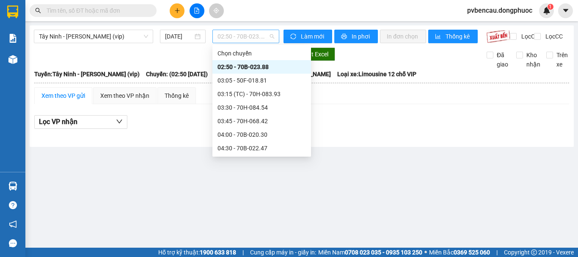
click at [251, 36] on span "02:50 - 70B-023.88" at bounding box center [245, 36] width 57 height 13
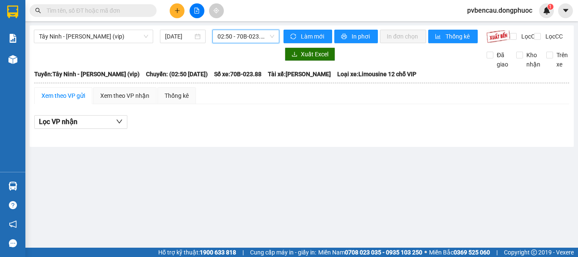
click at [252, 36] on span "02:50 - 70B-023.88" at bounding box center [245, 36] width 57 height 13
click at [178, 56] on div at bounding box center [156, 54] width 245 height 14
click at [95, 35] on span "Tây Ninh - [PERSON_NAME] (vip)" at bounding box center [93, 36] width 109 height 13
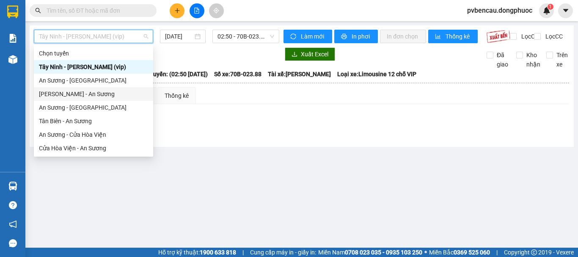
click at [73, 95] on div "[PERSON_NAME] - An Sương" at bounding box center [93, 93] width 109 height 9
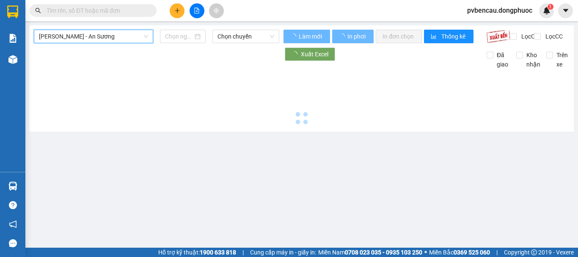
type input "[DATE]"
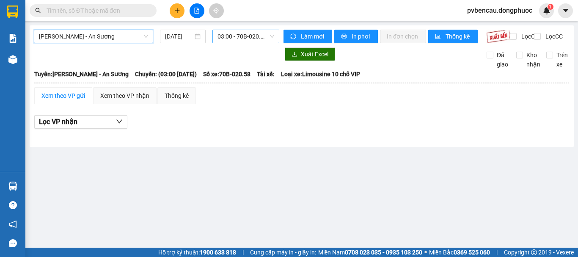
click at [224, 33] on span "03:00 - 70B-020.58" at bounding box center [245, 36] width 57 height 13
click at [247, 37] on span "03:00 - 70B-020.58" at bounding box center [245, 36] width 57 height 13
click at [254, 41] on span "03:00 - 70B-020.58" at bounding box center [245, 36] width 57 height 13
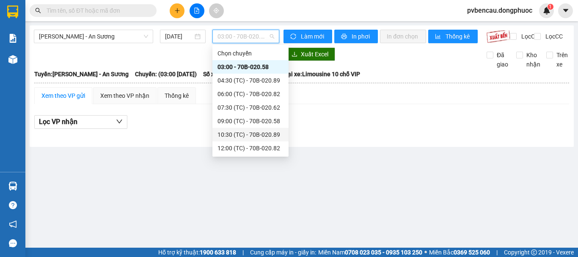
click at [252, 131] on div "10:30 (TC) - 70B-020.89" at bounding box center [250, 134] width 66 height 9
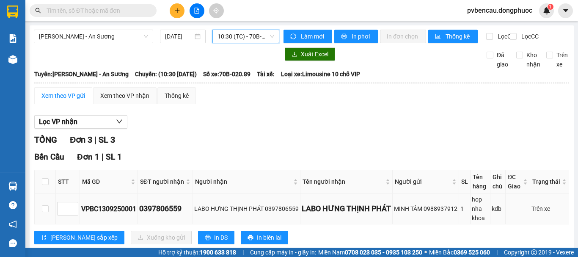
scroll to position [42, 0]
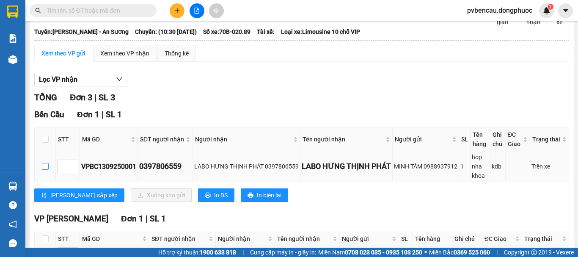
click at [44, 170] on input "checkbox" at bounding box center [45, 166] width 7 height 7
checkbox input "true"
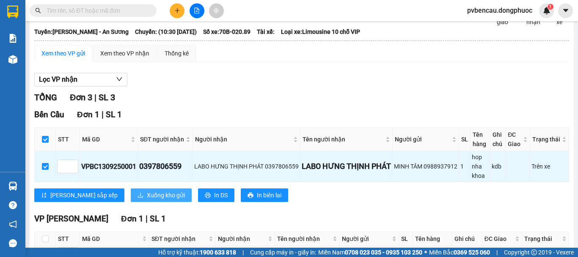
click at [147, 200] on span "Xuống kho gửi" at bounding box center [166, 194] width 38 height 9
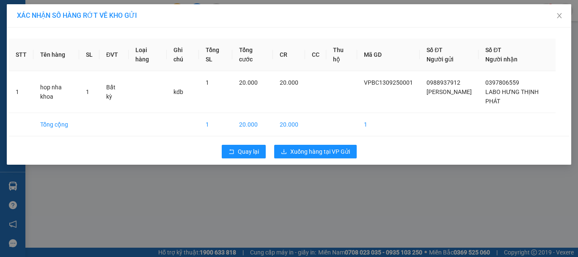
click at [312, 140] on div "Quay lại Xuống hàng tại VP Gửi" at bounding box center [289, 151] width 560 height 22
click at [313, 147] on span "Xuống hàng tại VP Gửi" at bounding box center [320, 151] width 60 height 9
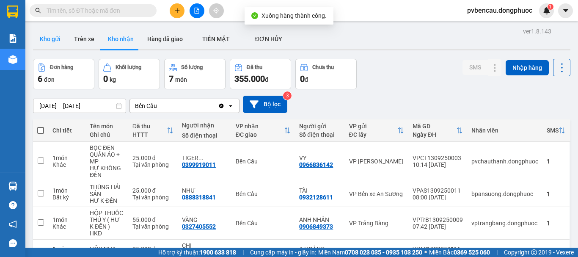
click at [53, 44] on button "Kho gửi" at bounding box center [50, 39] width 34 height 20
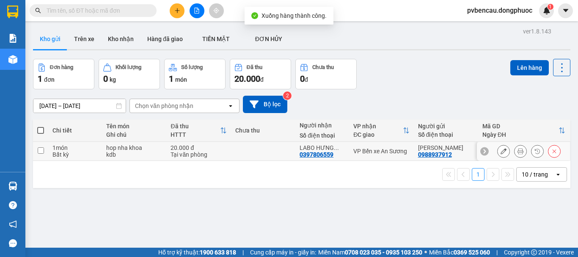
click at [110, 153] on div "kdb" at bounding box center [134, 154] width 56 height 7
checkbox input "true"
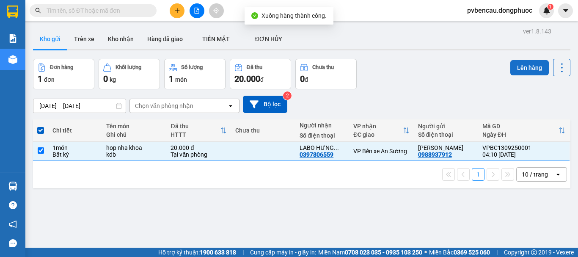
click at [521, 68] on button "Lên hàng" at bounding box center [529, 67] width 38 height 15
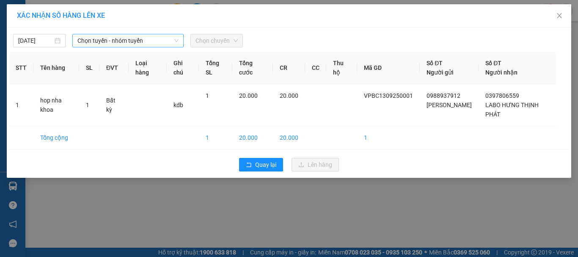
click at [156, 45] on span "Chọn tuyến - nhóm tuyến" at bounding box center [127, 40] width 101 height 13
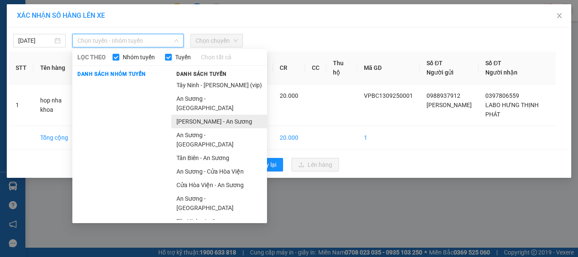
click at [199, 115] on li "[PERSON_NAME] - An Sương" at bounding box center [219, 122] width 96 height 14
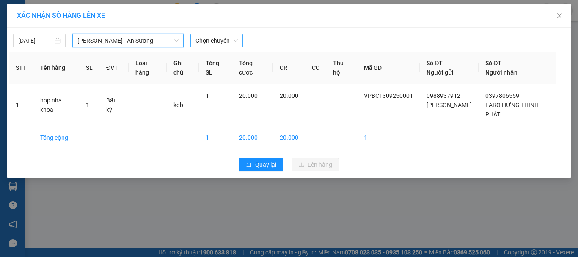
click at [213, 42] on span "Chọn chuyến" at bounding box center [216, 40] width 42 height 13
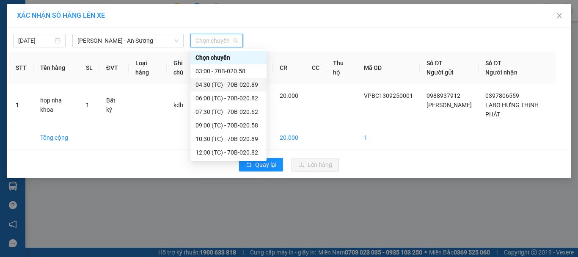
click at [233, 84] on div "04:30 (TC) - 70B-020.89" at bounding box center [228, 84] width 66 height 9
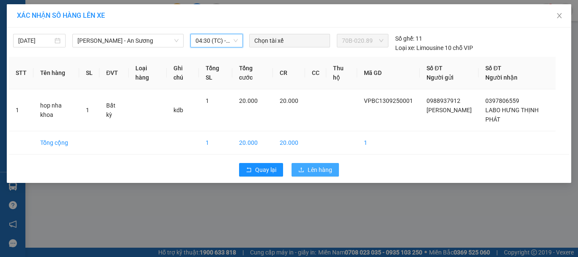
click at [326, 165] on span "Lên hàng" at bounding box center [319, 169] width 25 height 9
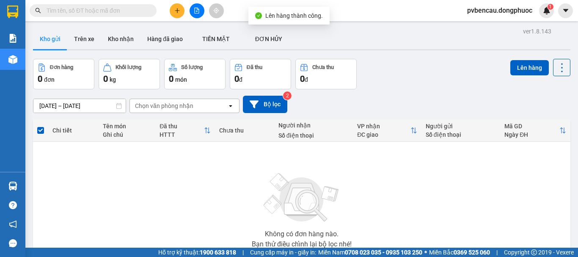
click at [283, 201] on img at bounding box center [301, 197] width 85 height 59
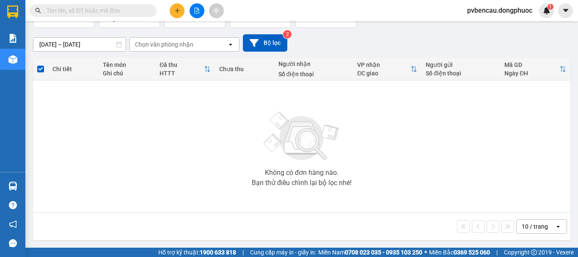
click at [165, 121] on div "Không có đơn hàng nào. Bạn thử điều chỉnh lại bộ lọc nhé!" at bounding box center [301, 146] width 529 height 127
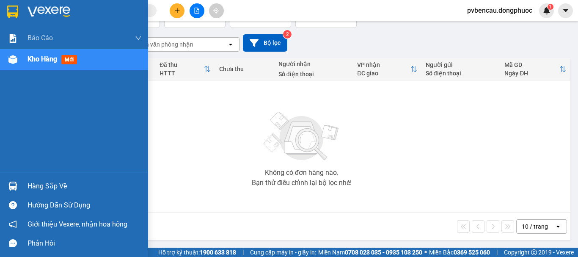
click at [22, 179] on div "Hàng sắp về" at bounding box center [74, 185] width 148 height 19
click at [22, 179] on div "Báo cáo Mẫu 1: Báo cáo dòng tiền Mẫu 1: Báo cáo dòng tiền theo nhân viên Mẫu 1:…" at bounding box center [74, 128] width 148 height 257
click at [20, 184] on div at bounding box center [12, 185] width 15 height 15
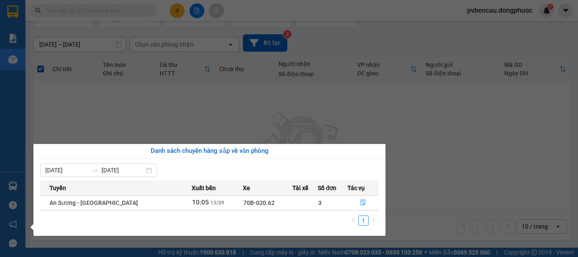
click at [223, 123] on section "Kết quả tìm kiếm ( 0 ) Bộ lọc No Data pvbencau.dongphuoc 1 Báo cáo Mẫu 1: Báo c…" at bounding box center [289, 128] width 578 height 257
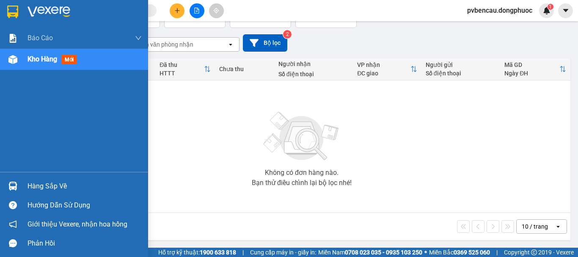
click at [22, 57] on div "Kho hàng mới" at bounding box center [74, 59] width 148 height 21
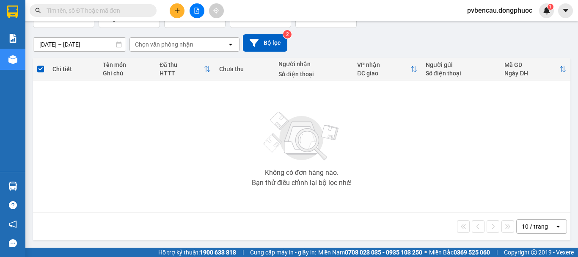
click at [295, 15] on div "Kết quả tìm kiếm ( 0 ) Bộ lọc No Data pvbencau.dongphuoc 1" at bounding box center [289, 10] width 578 height 21
click at [345, 32] on div "[DATE] – [DATE] Press the down arrow key to interact with the calendar and sele…" at bounding box center [301, 43] width 537 height 30
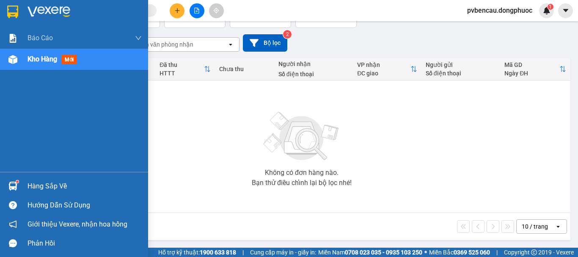
click at [22, 180] on div "Hàng sắp về" at bounding box center [74, 185] width 148 height 19
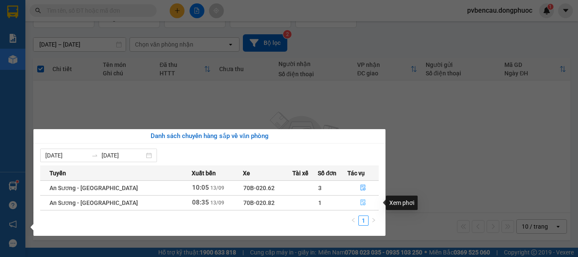
click at [363, 203] on icon "file-done" at bounding box center [363, 202] width 6 height 6
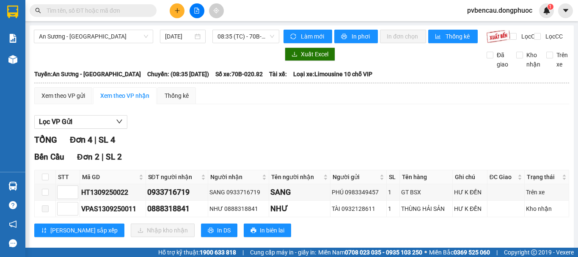
scroll to position [85, 0]
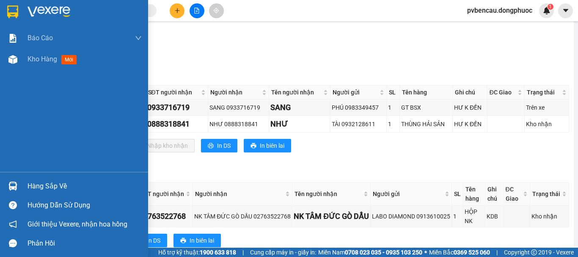
click at [48, 189] on div "Hàng sắp về" at bounding box center [84, 186] width 114 height 13
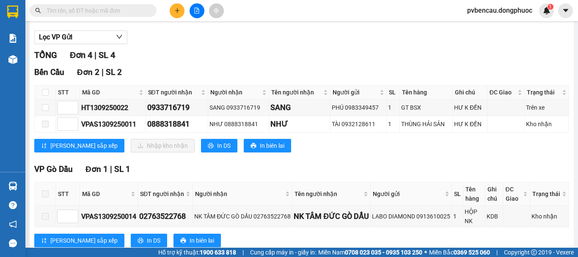
click at [241, 69] on section "Kết quả tìm kiếm ( 0 ) Bộ lọc No Data pvbencau.dongphuoc 1 Báo cáo Mẫu 1: Báo c…" at bounding box center [289, 128] width 578 height 257
click at [47, 96] on input "checkbox" at bounding box center [45, 92] width 7 height 7
checkbox input "true"
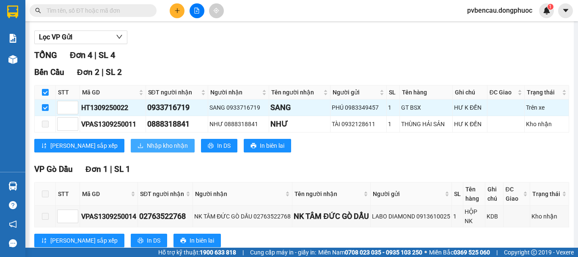
click at [147, 150] on span "Nhập kho nhận" at bounding box center [167, 145] width 41 height 9
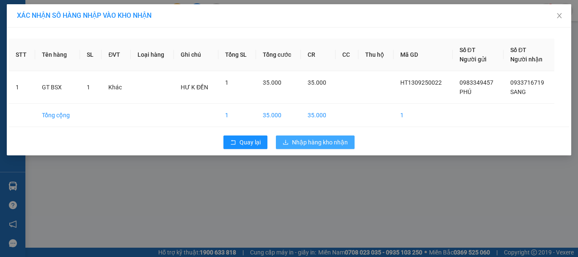
click at [304, 140] on span "Nhập hàng kho nhận" at bounding box center [320, 141] width 56 height 9
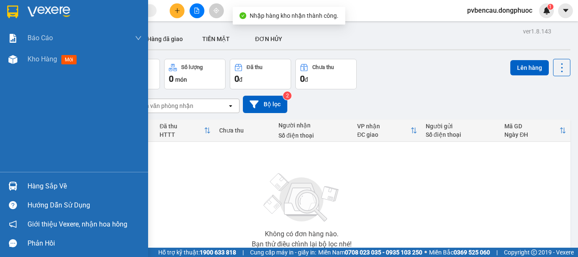
click at [16, 188] on img at bounding box center [12, 185] width 9 height 9
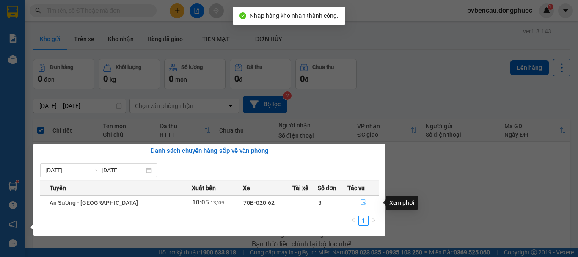
click at [366, 201] on button "button" at bounding box center [363, 203] width 30 height 14
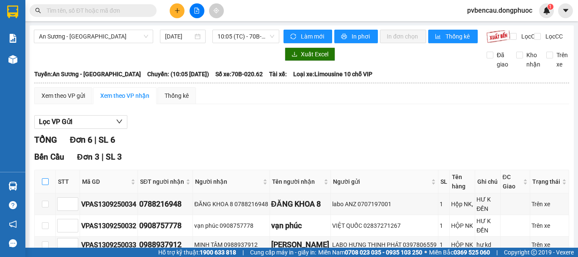
click at [42, 185] on input "checkbox" at bounding box center [45, 181] width 7 height 7
checkbox input "true"
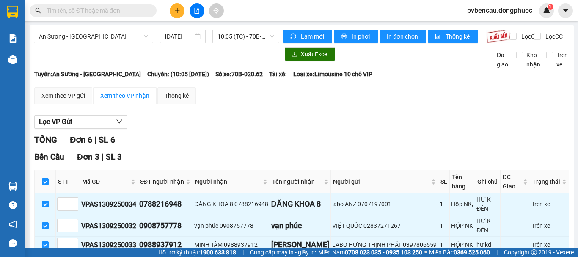
scroll to position [127, 0]
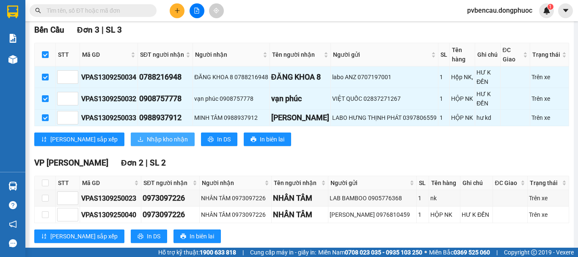
click at [147, 144] on span "Nhập kho nhận" at bounding box center [167, 138] width 41 height 9
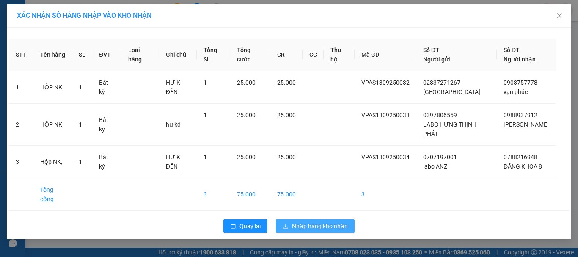
click at [298, 230] on span "Nhập hàng kho nhận" at bounding box center [320, 225] width 56 height 9
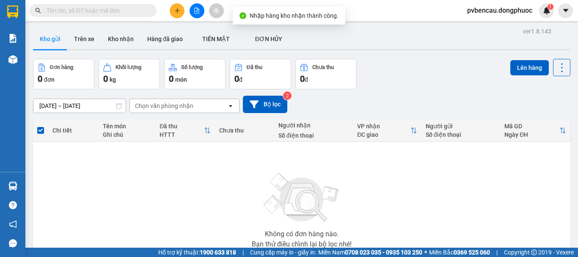
scroll to position [61, 0]
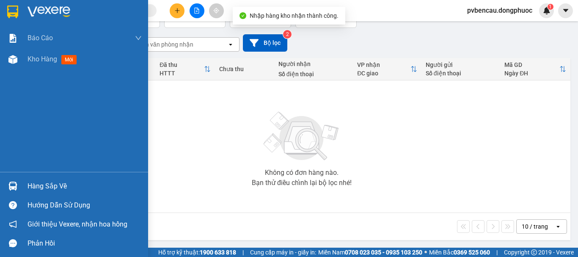
click at [14, 185] on img at bounding box center [12, 185] width 9 height 9
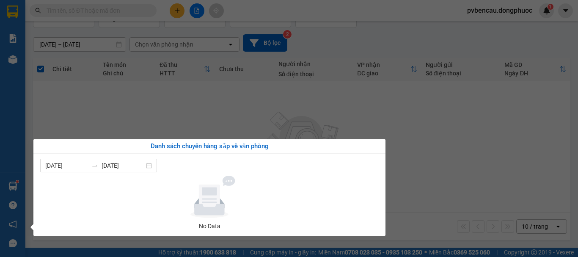
click at [17, 38] on div "Báo cáo Mẫu 1: Báo cáo dòng tiền Mẫu 1: Báo cáo dòng tiền theo nhân viên Mẫu 1:…" at bounding box center [12, 128] width 25 height 257
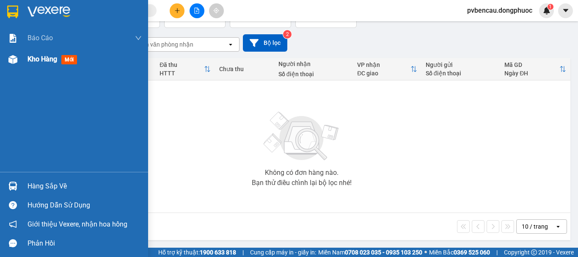
click at [27, 61] on span "Kho hàng" at bounding box center [42, 59] width 30 height 8
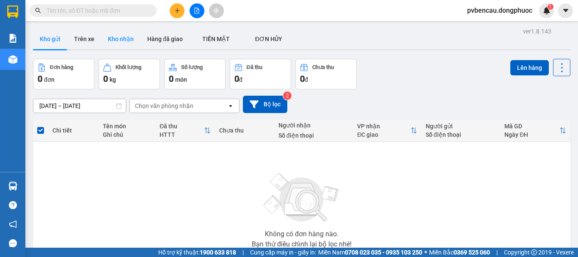
drag, startPoint x: 143, startPoint y: 38, endPoint x: 131, endPoint y: 41, distance: 12.2
click at [142, 39] on button "Hàng đã giao" at bounding box center [164, 39] width 49 height 20
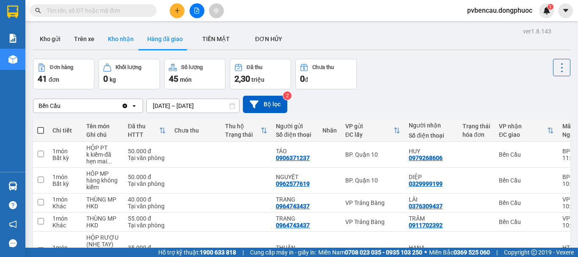
click at [126, 41] on button "Kho nhận" at bounding box center [120, 39] width 39 height 20
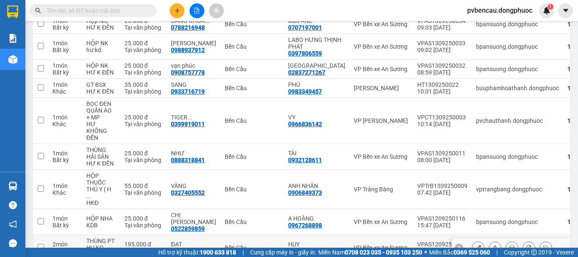
scroll to position [169, 0]
